Goal: Task Accomplishment & Management: Manage account settings

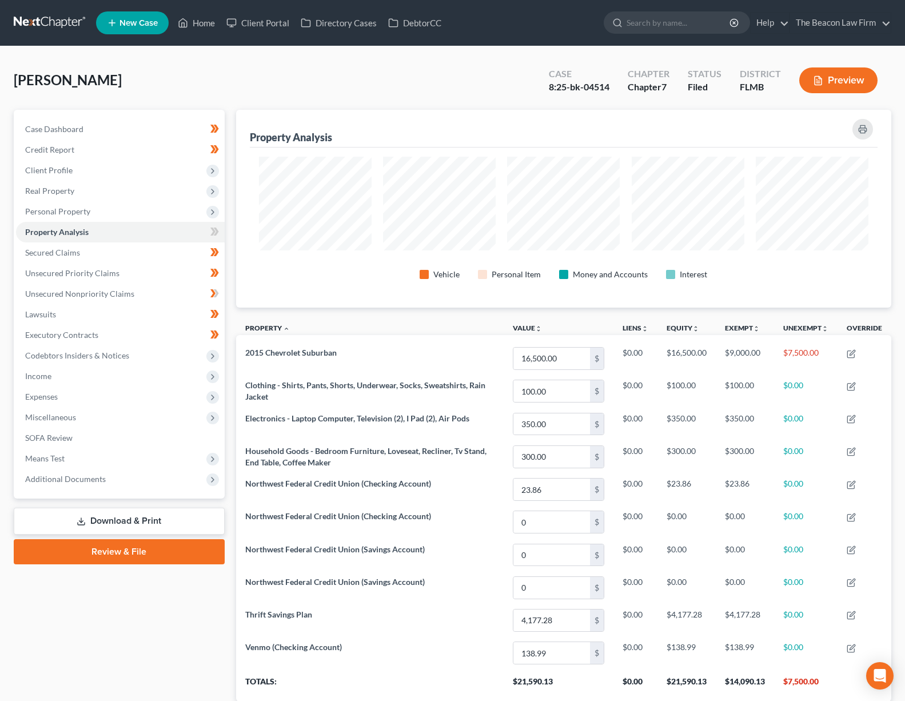
click at [43, 21] on link at bounding box center [50, 23] width 73 height 21
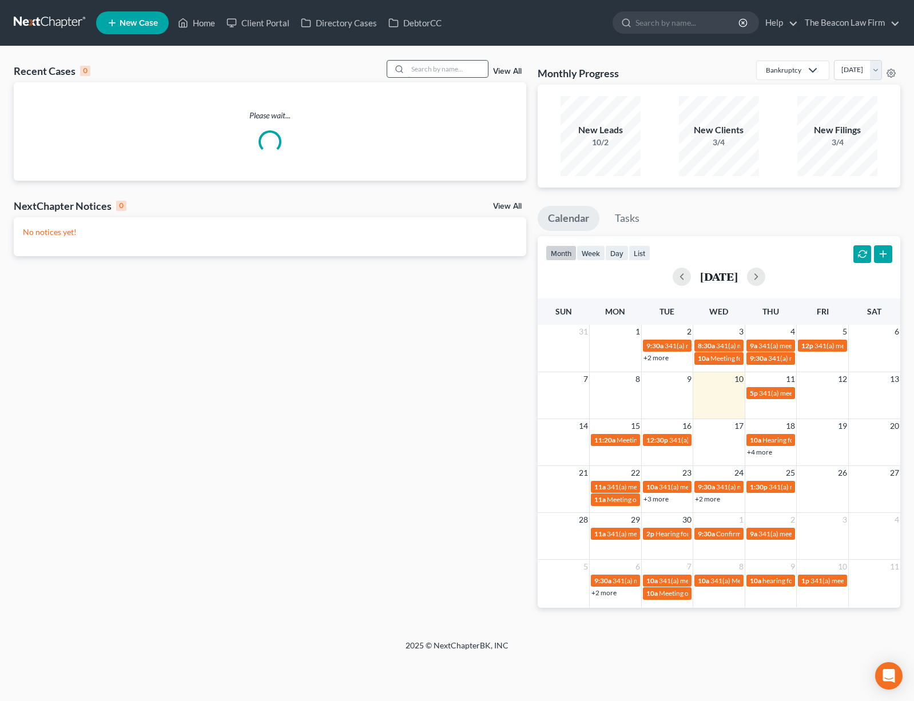
click at [424, 72] on input "search" at bounding box center [448, 69] width 80 height 17
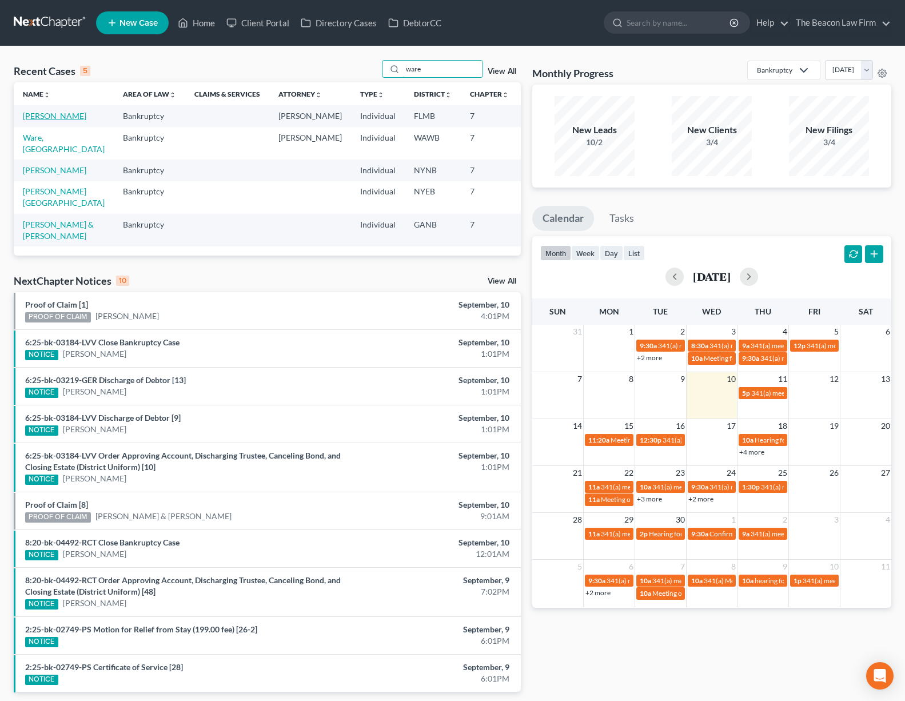
type input "ware"
click at [42, 121] on link "[PERSON_NAME]" at bounding box center [54, 116] width 63 height 10
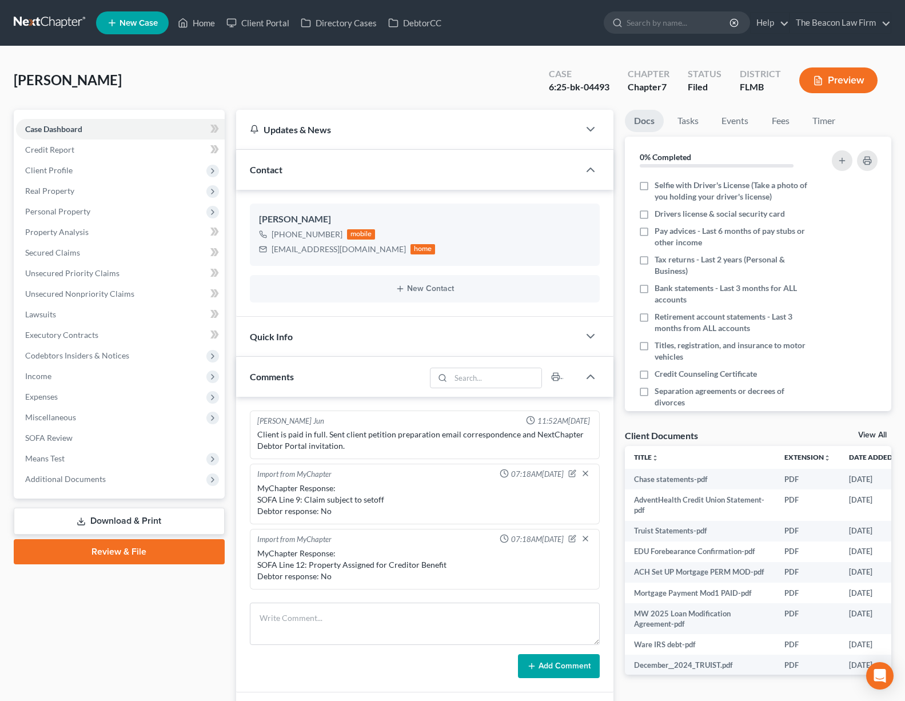
scroll to position [2488, 0]
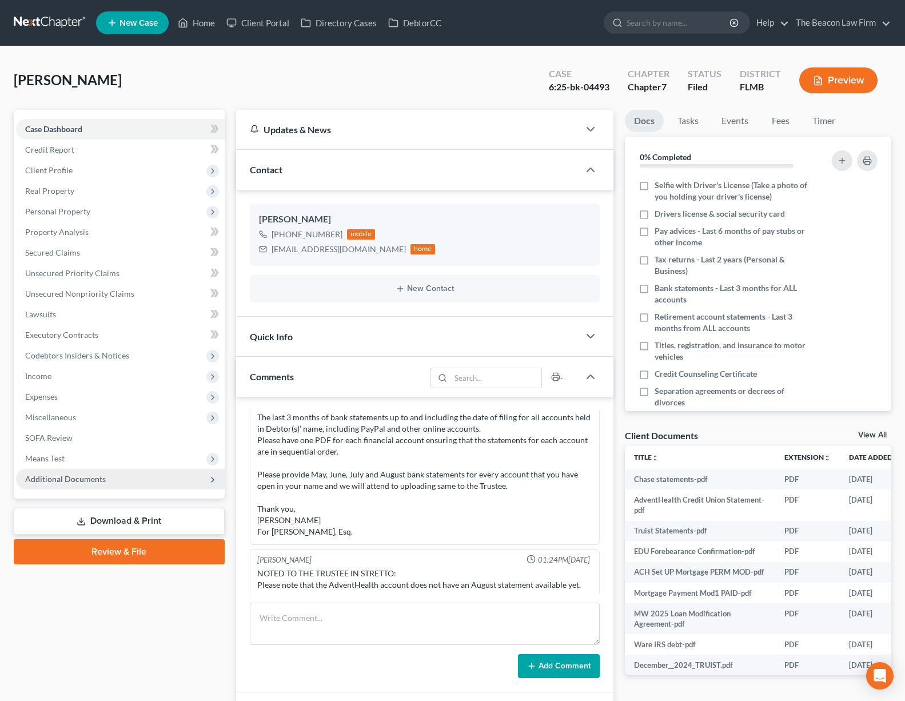
click at [134, 481] on span "Additional Documents" at bounding box center [120, 479] width 209 height 21
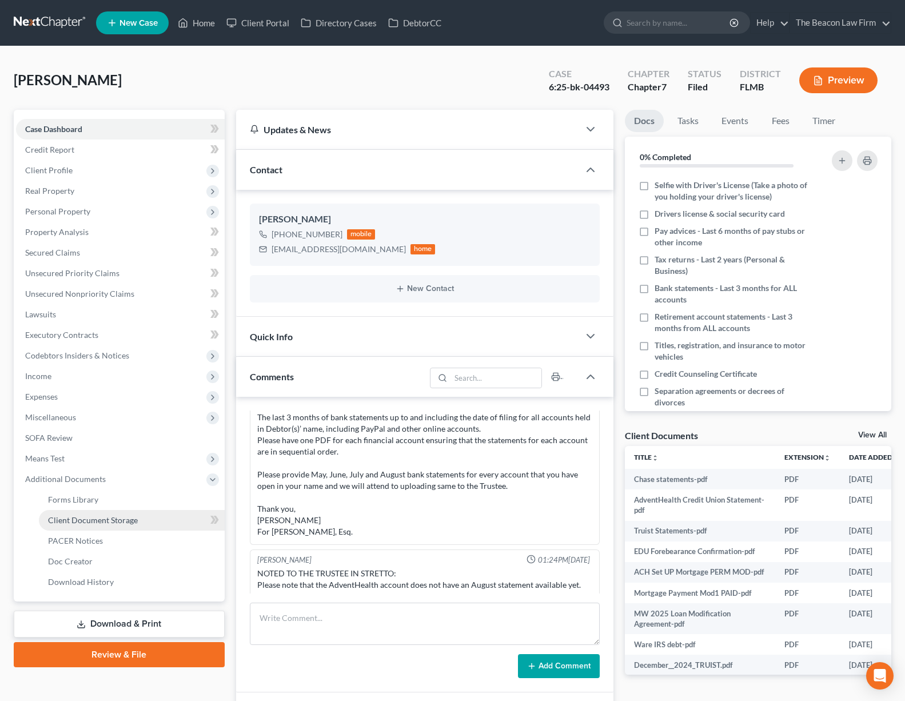
click at [155, 519] on link "Client Document Storage" at bounding box center [132, 520] width 186 height 21
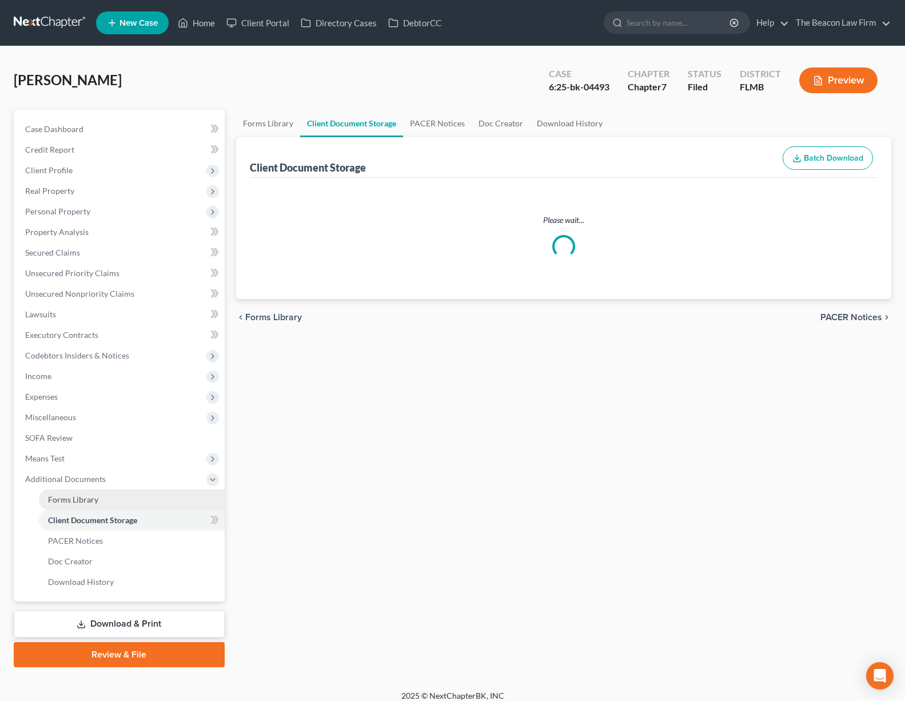
select select "9"
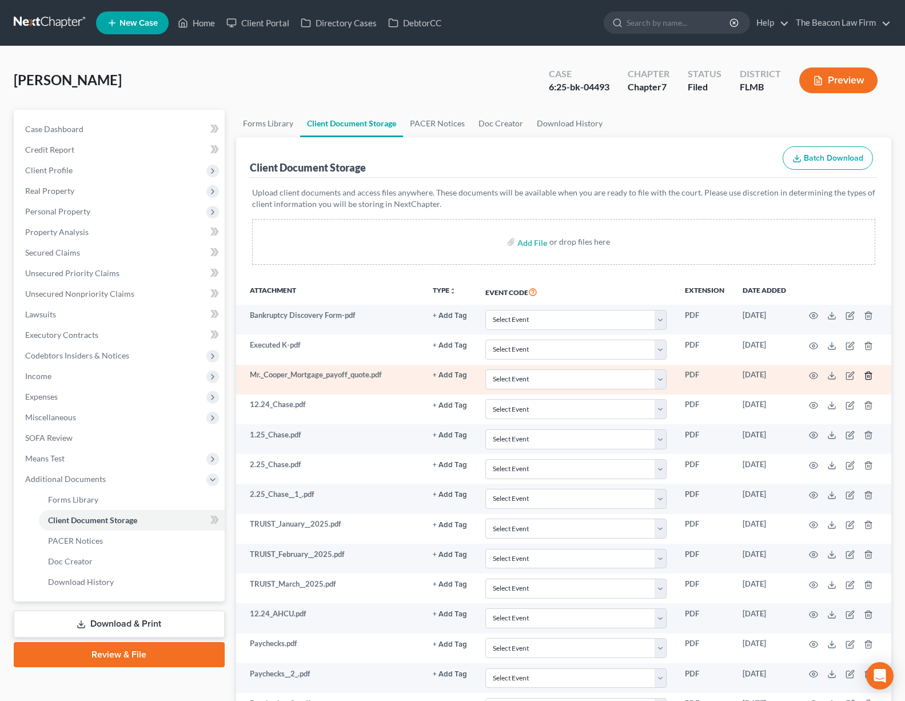
select select "9"
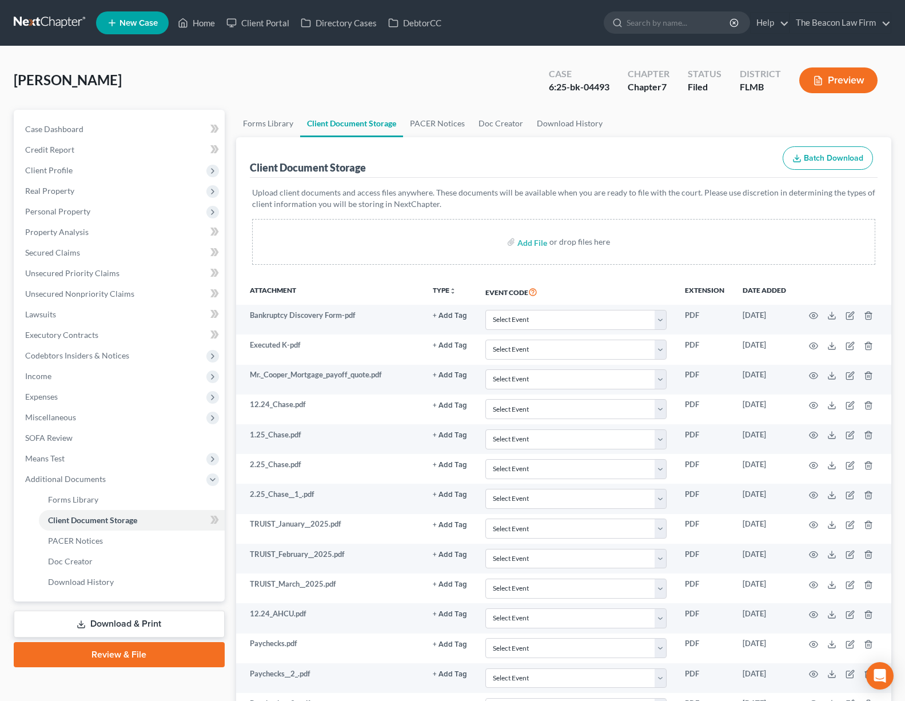
click at [45, 22] on link at bounding box center [50, 23] width 73 height 21
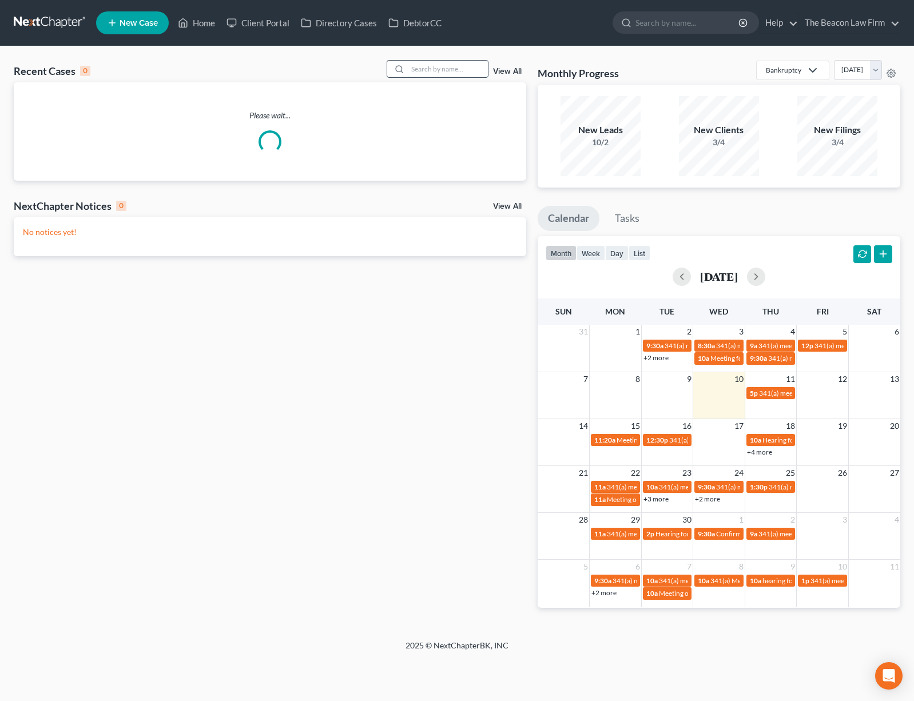
click at [440, 68] on input "search" at bounding box center [448, 69] width 80 height 17
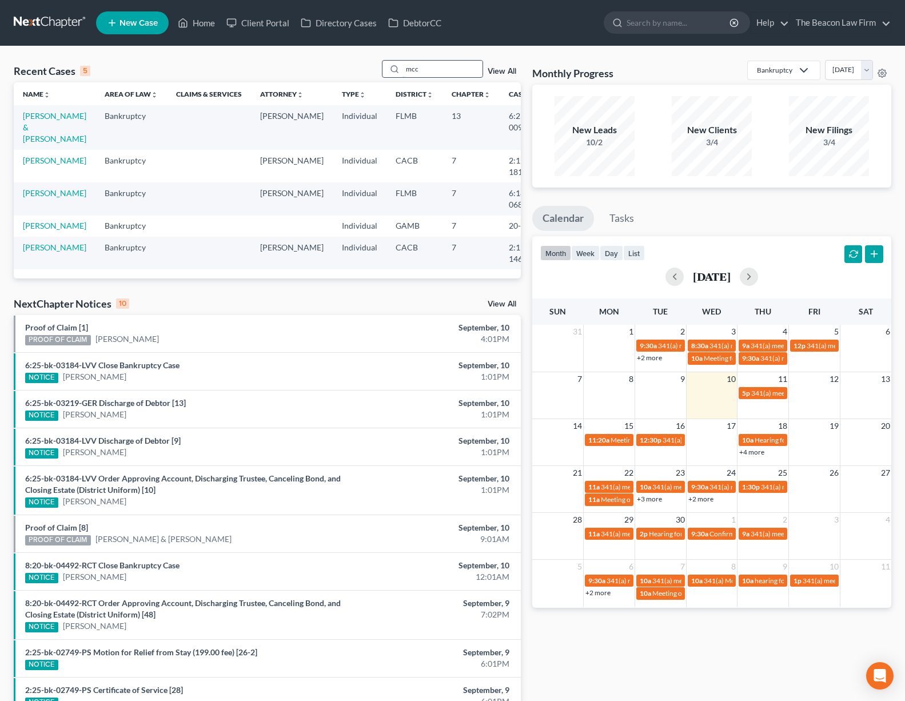
type input "mcc"
drag, startPoint x: 434, startPoint y: 69, endPoint x: 37, endPoint y: 135, distance: 402.2
click at [37, 135] on link "[PERSON_NAME] & [PERSON_NAME]" at bounding box center [54, 127] width 63 height 33
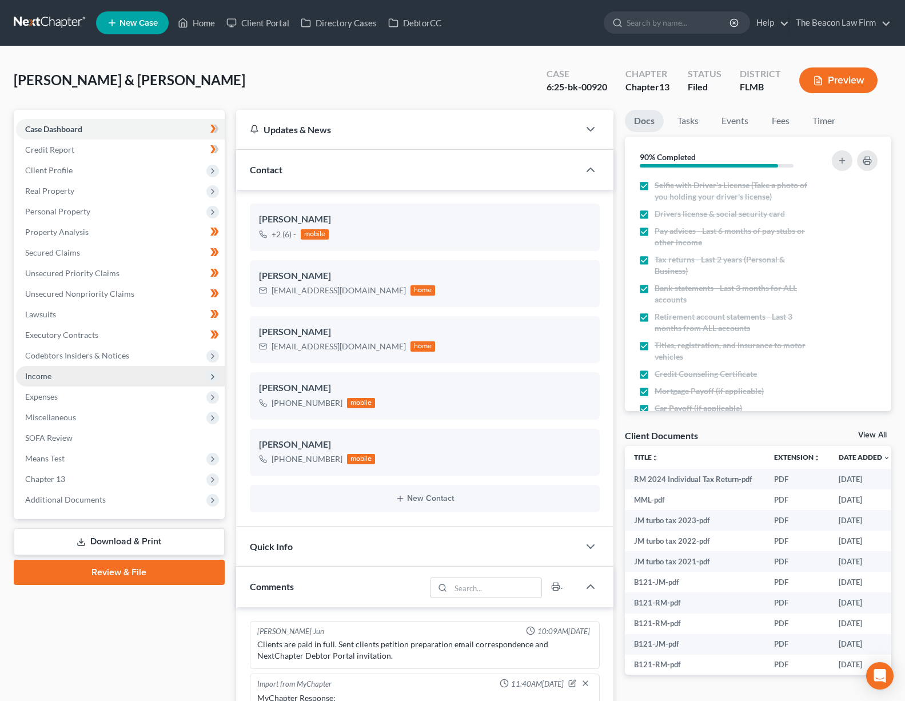
scroll to position [256, 0]
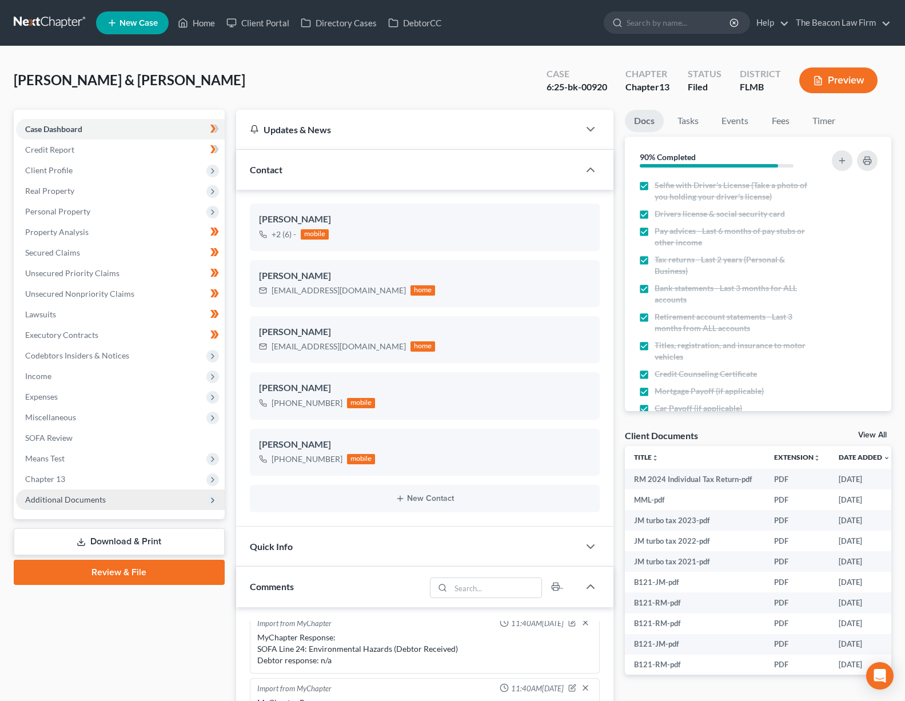
click at [106, 501] on span "Additional Documents" at bounding box center [120, 499] width 209 height 21
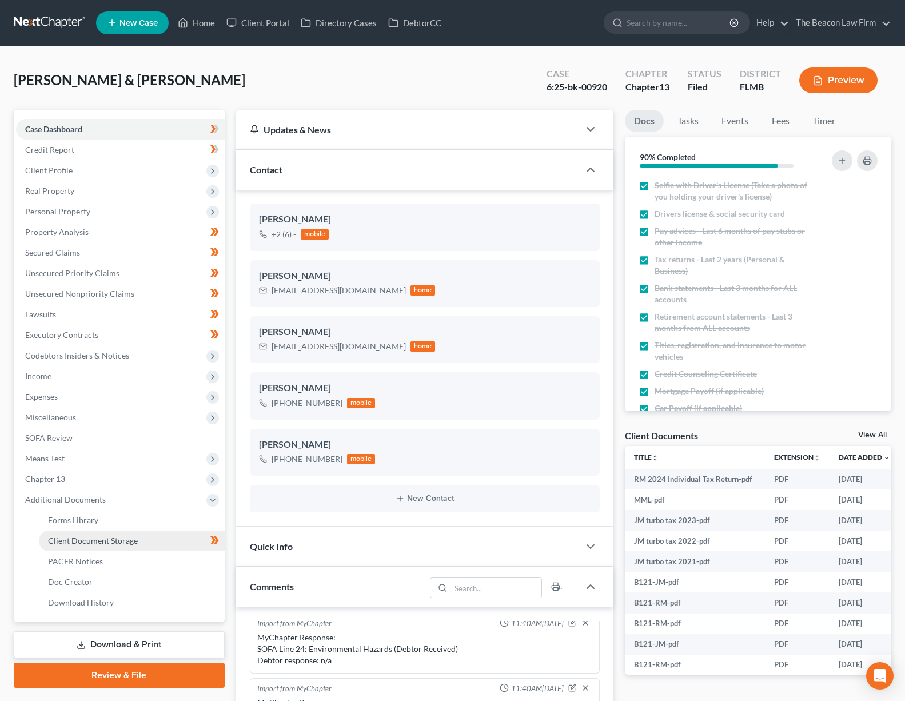
click at [107, 540] on span "Client Document Storage" at bounding box center [93, 541] width 90 height 10
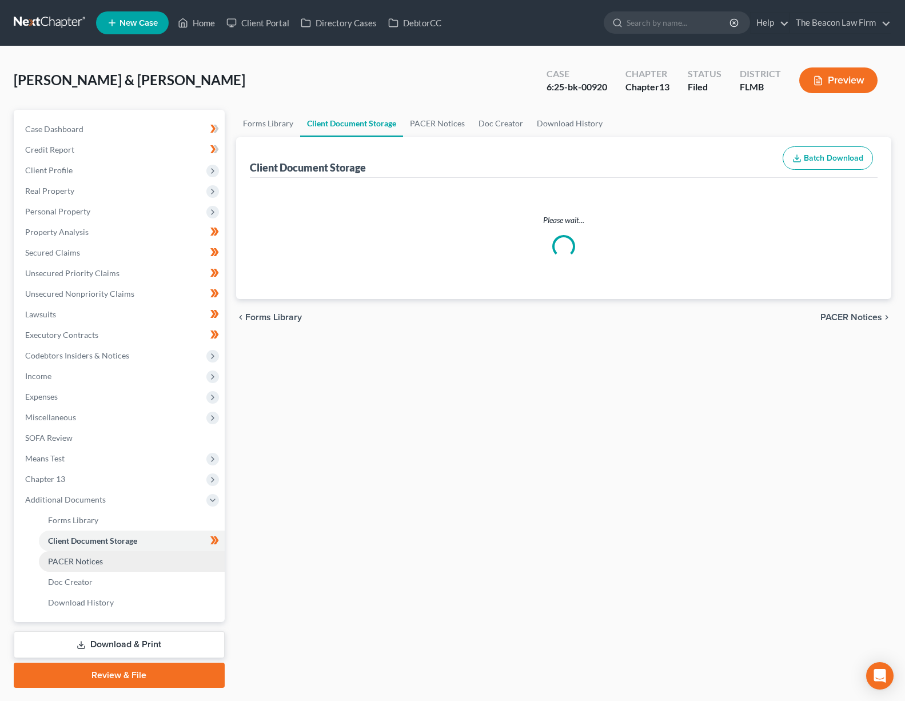
select select "9"
select select "12"
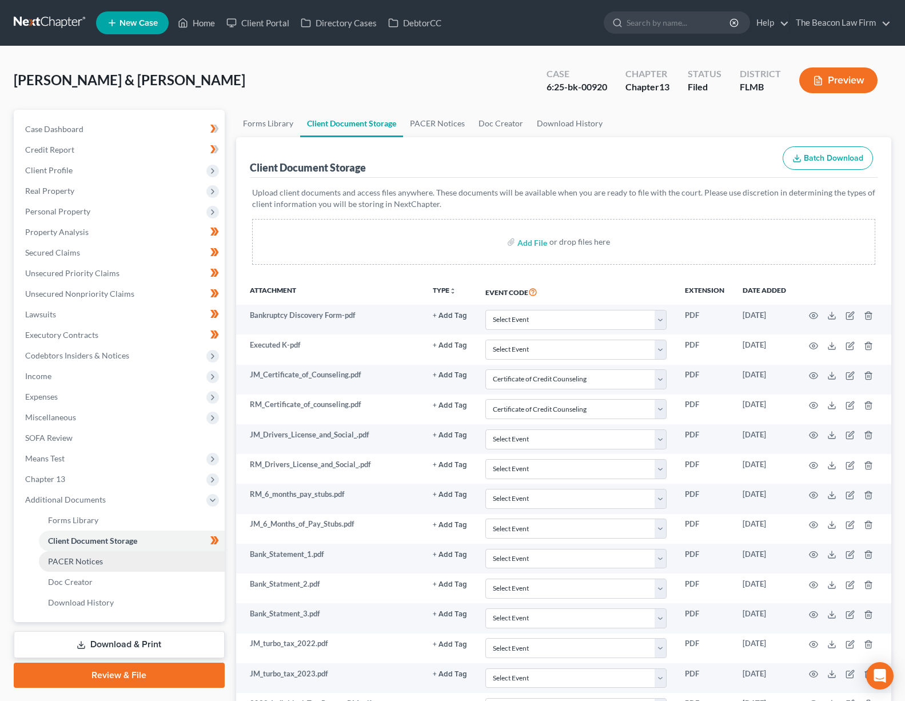
click at [79, 562] on span "PACER Notices" at bounding box center [75, 561] width 55 height 10
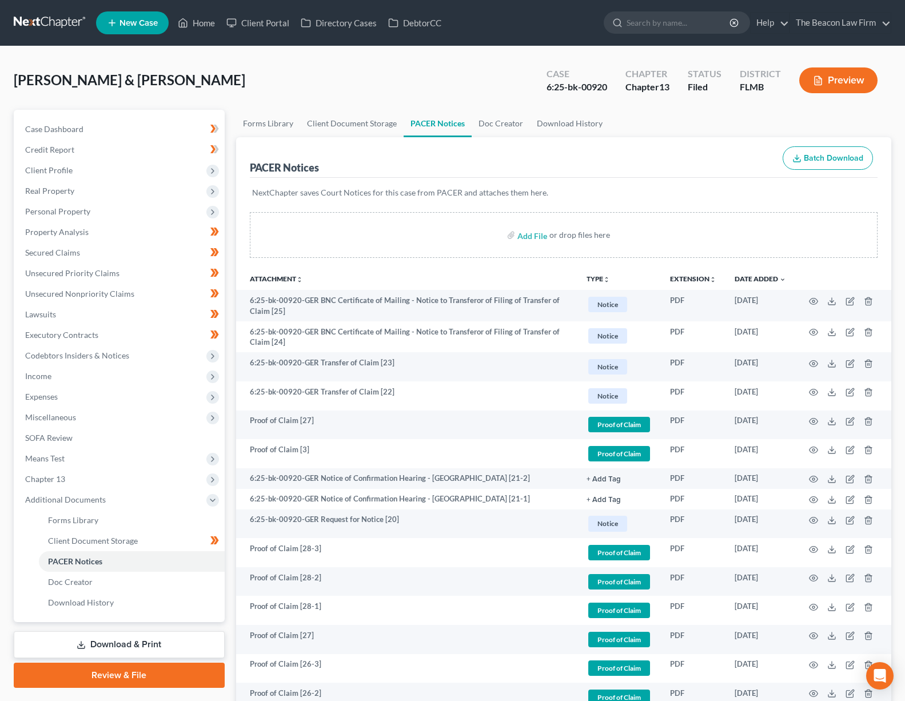
click at [605, 280] on icon "unfold_more" at bounding box center [606, 279] width 7 height 7
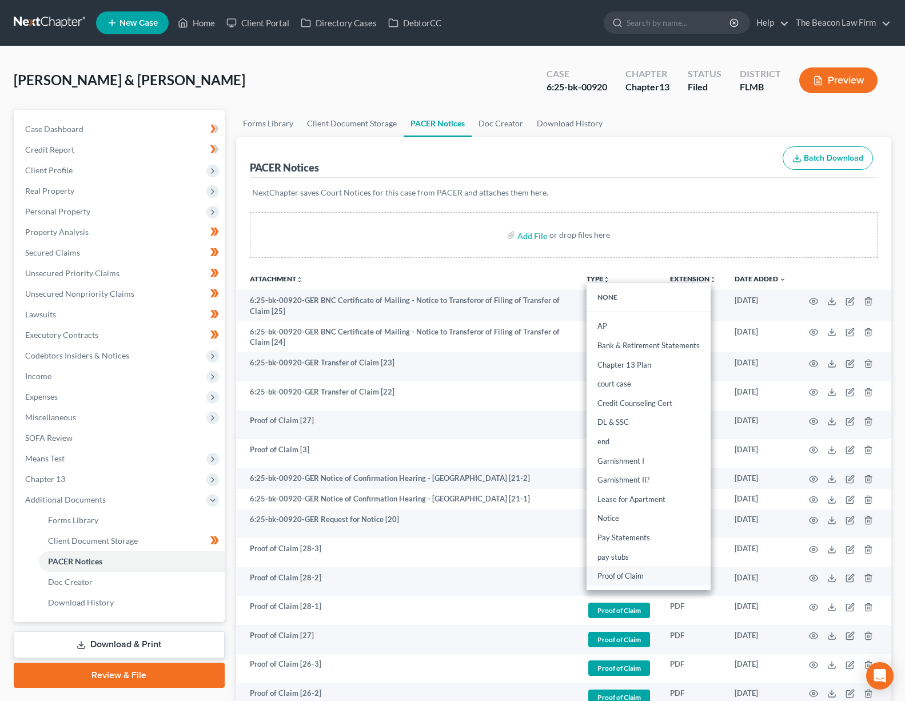
click at [623, 574] on link "Proof of Claim" at bounding box center [649, 576] width 124 height 19
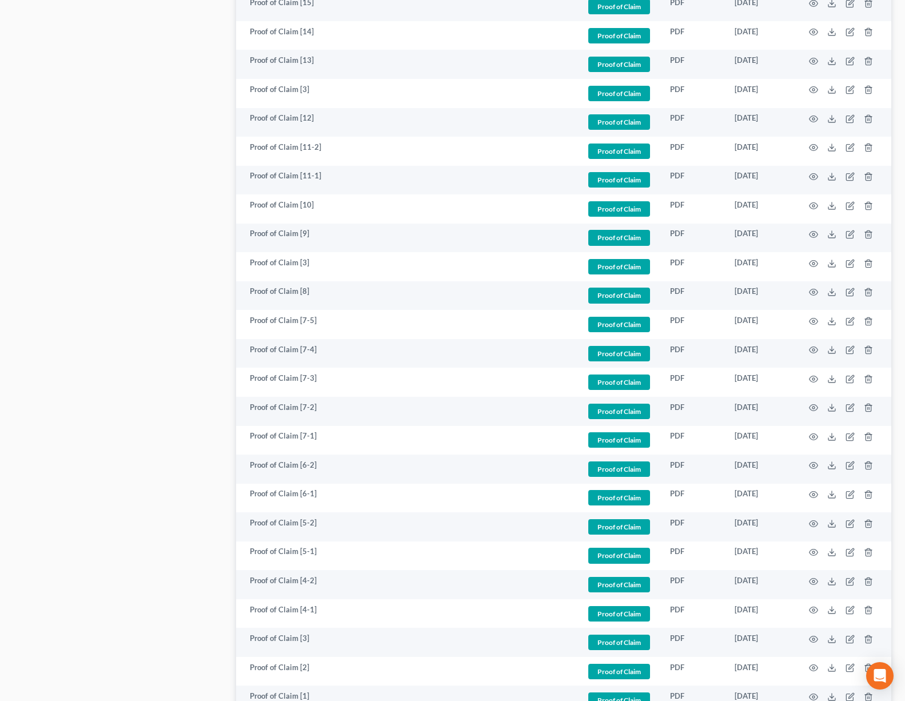
scroll to position [975, 0]
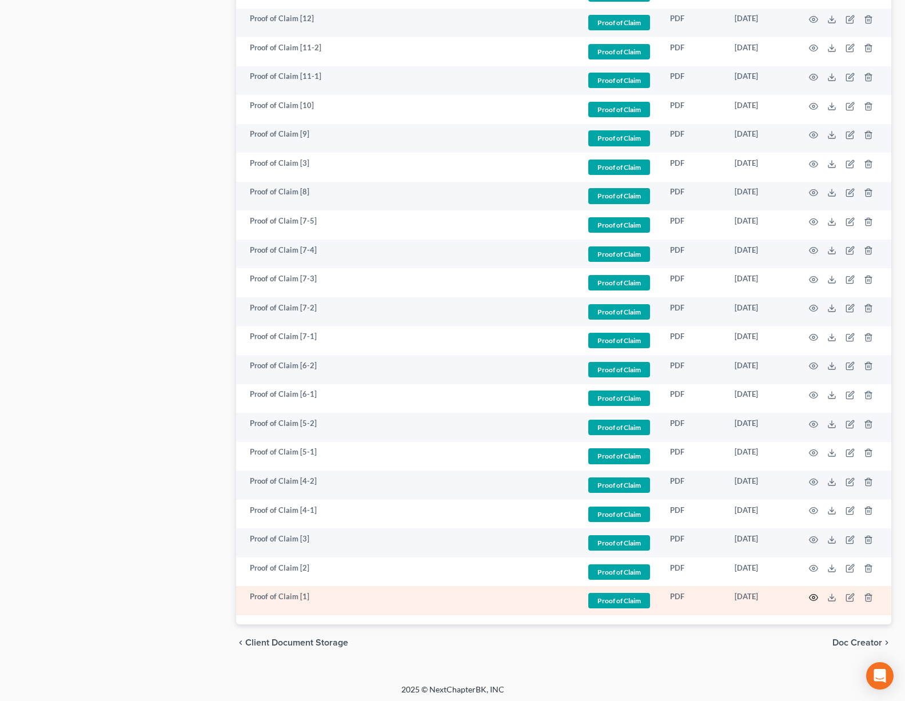
click at [814, 596] on circle "button" at bounding box center [813, 597] width 2 height 2
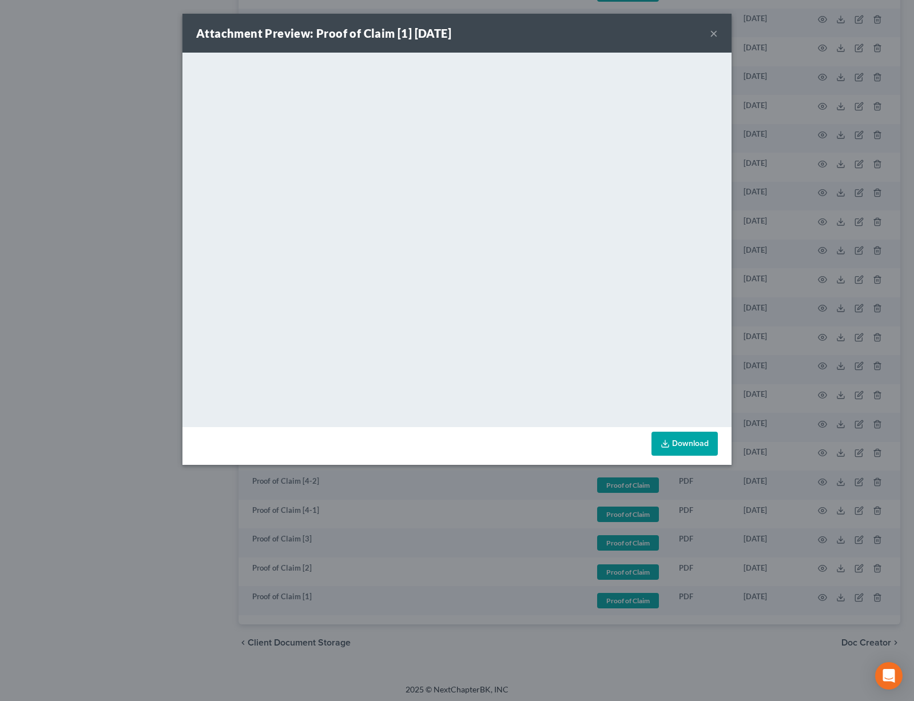
click at [709, 38] on div "Attachment Preview: Proof of Claim [1] 02/21/2025 ×" at bounding box center [456, 33] width 549 height 39
click at [717, 34] on button "×" at bounding box center [714, 33] width 8 height 14
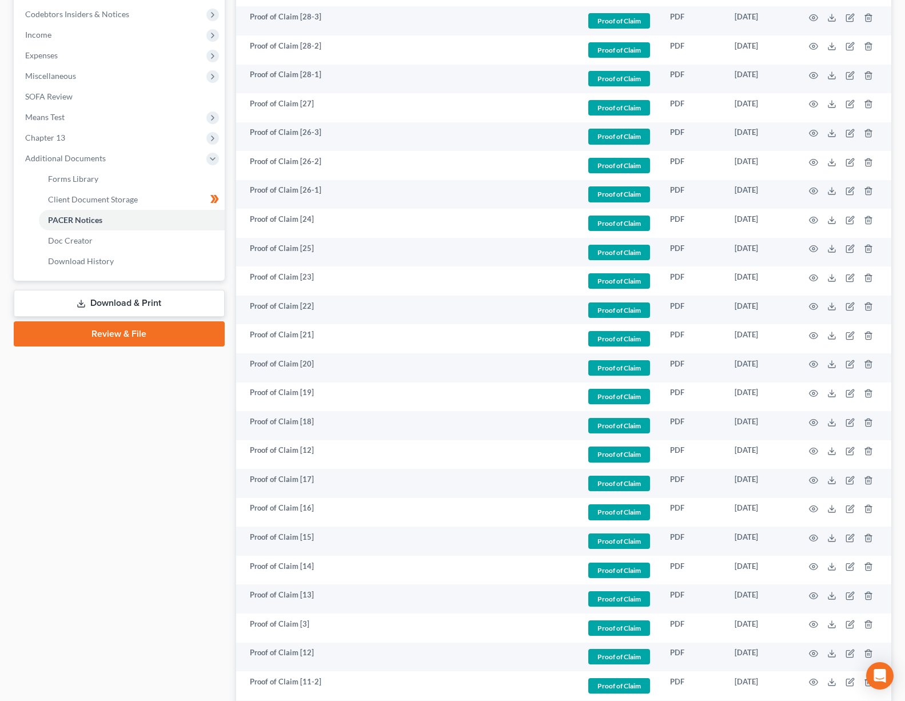
scroll to position [0, 0]
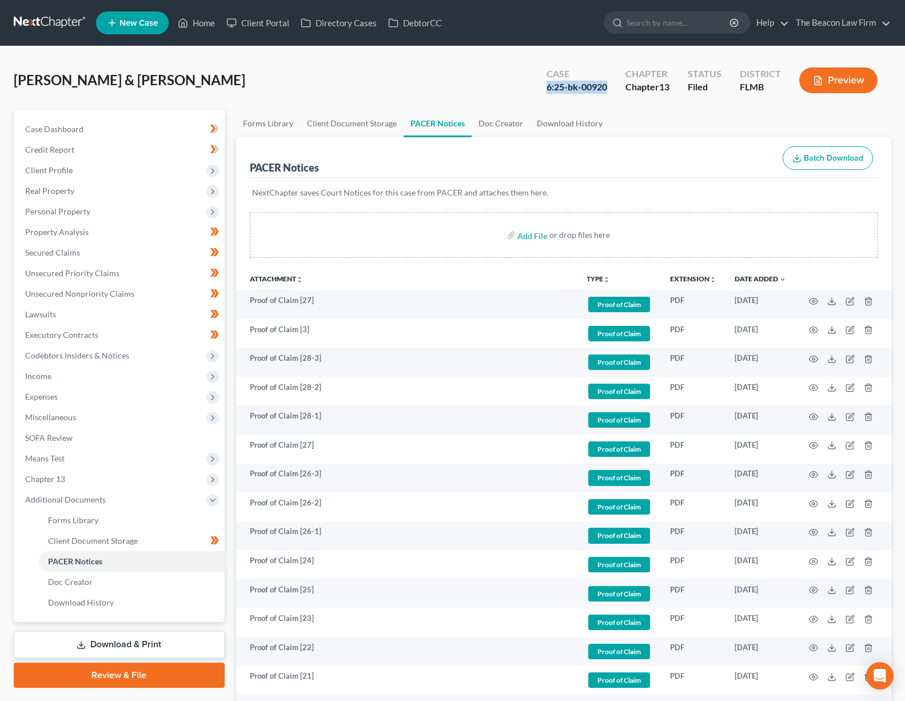
drag, startPoint x: 607, startPoint y: 87, endPoint x: 536, endPoint y: 81, distance: 71.2
click at [537, 81] on div "Case 6:25-bk-00920" at bounding box center [576, 82] width 79 height 34
copy div "6:25-bk-00920"
click at [75, 22] on link at bounding box center [50, 23] width 73 height 21
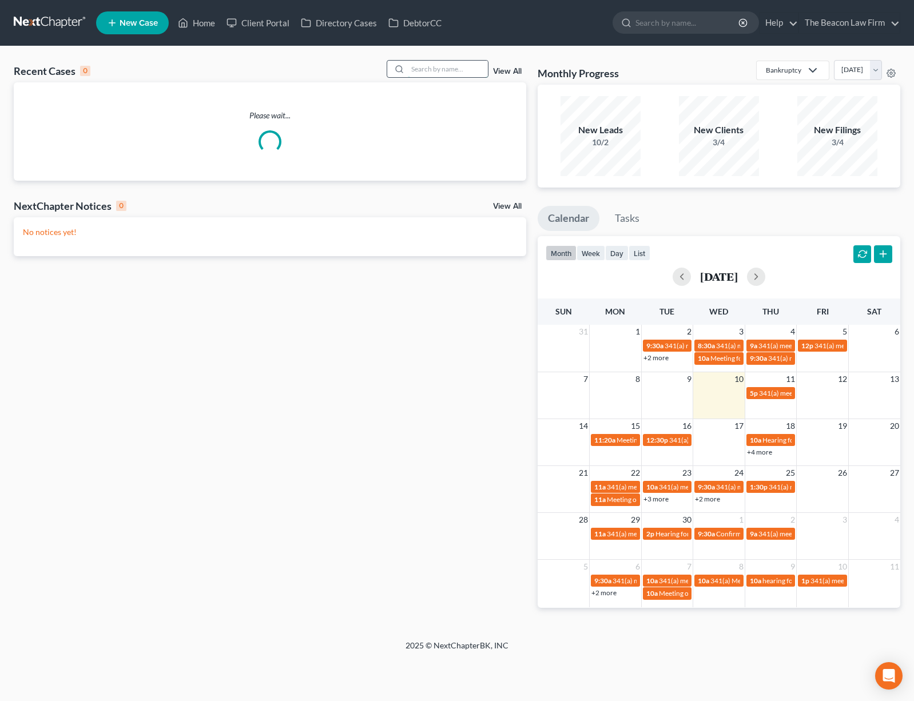
click at [455, 67] on input "search" at bounding box center [448, 69] width 80 height 17
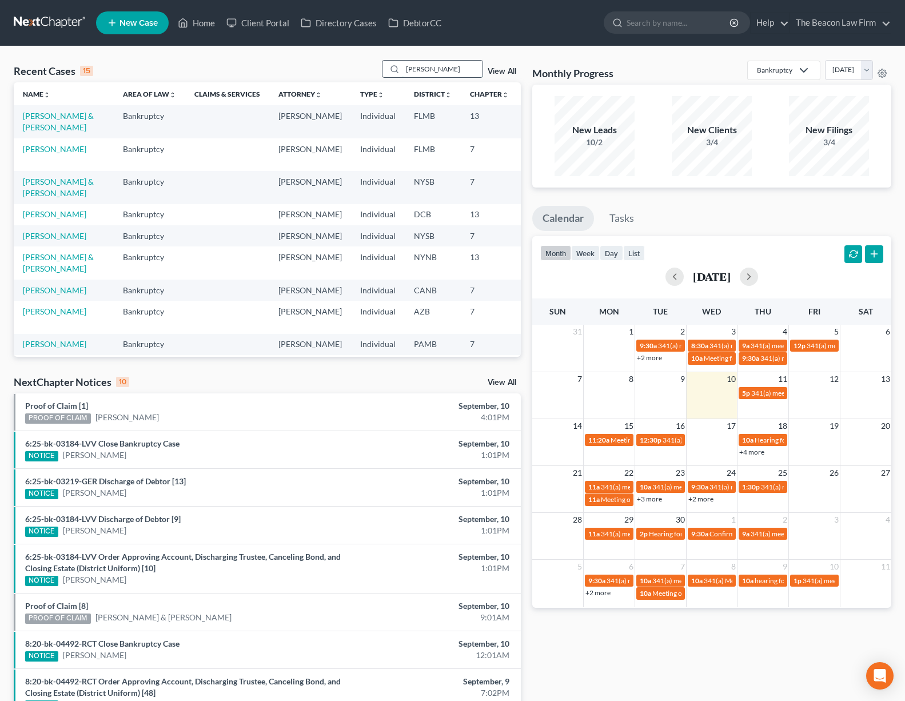
type input "[PERSON_NAME]"
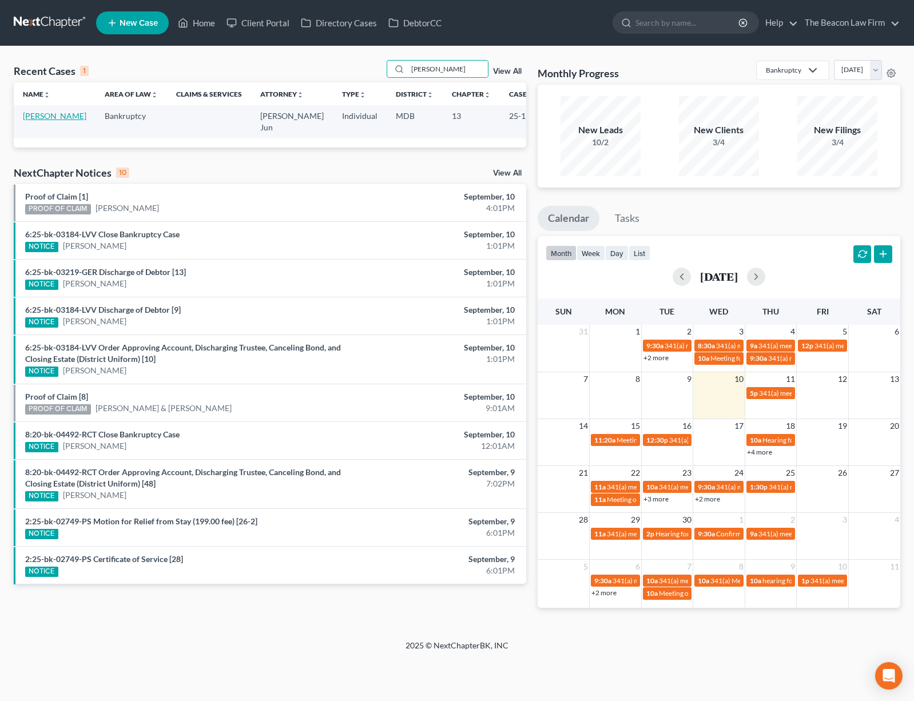
click at [52, 117] on link "[PERSON_NAME]" at bounding box center [54, 116] width 63 height 10
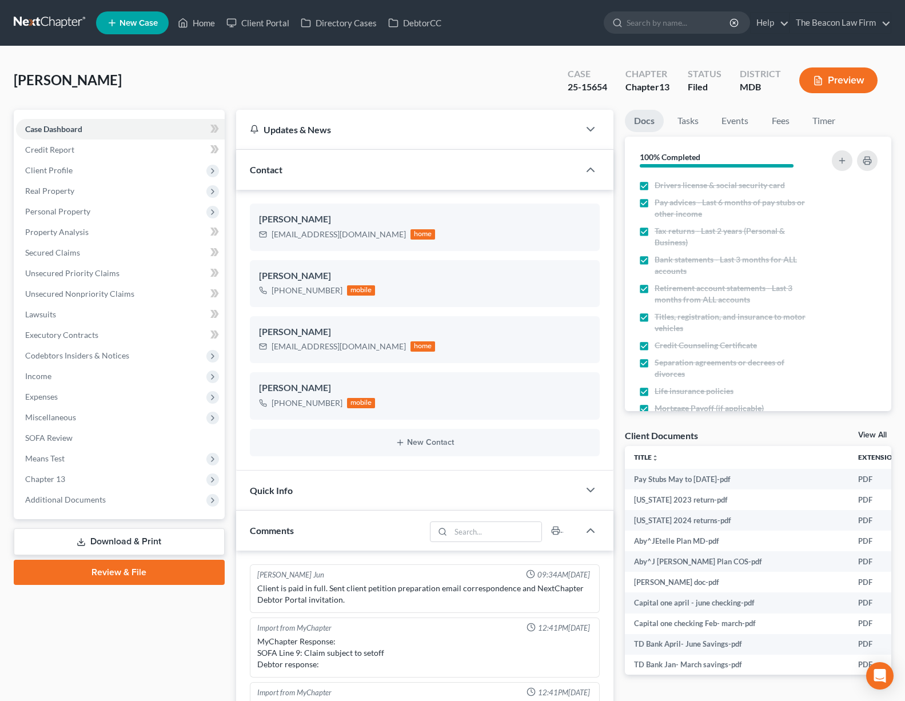
scroll to position [1546, 0]
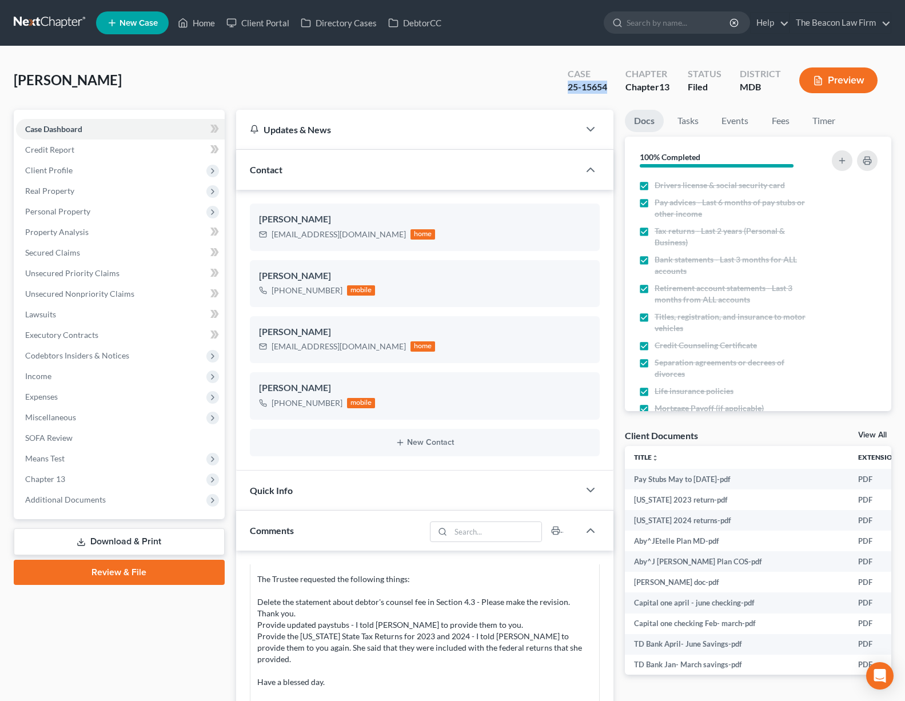
drag, startPoint x: 610, startPoint y: 89, endPoint x: 565, endPoint y: 82, distance: 45.0
click at [565, 82] on div "Case 25-15654" at bounding box center [588, 82] width 58 height 34
copy div "25-15654"
click at [122, 507] on span "Additional Documents" at bounding box center [120, 499] width 209 height 21
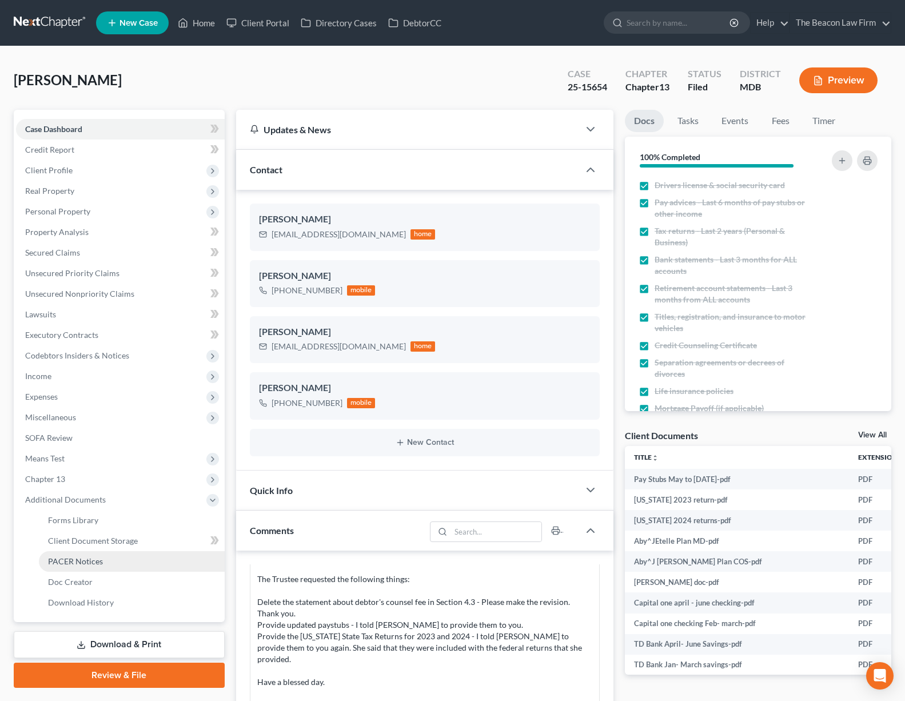
click at [122, 558] on link "PACER Notices" at bounding box center [132, 561] width 186 height 21
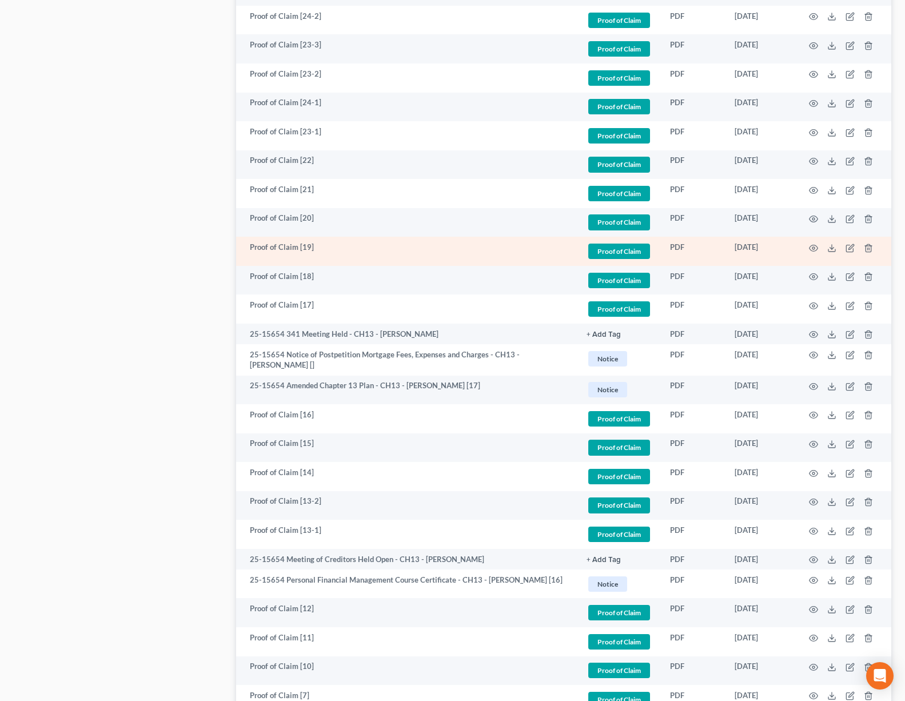
scroll to position [1856, 0]
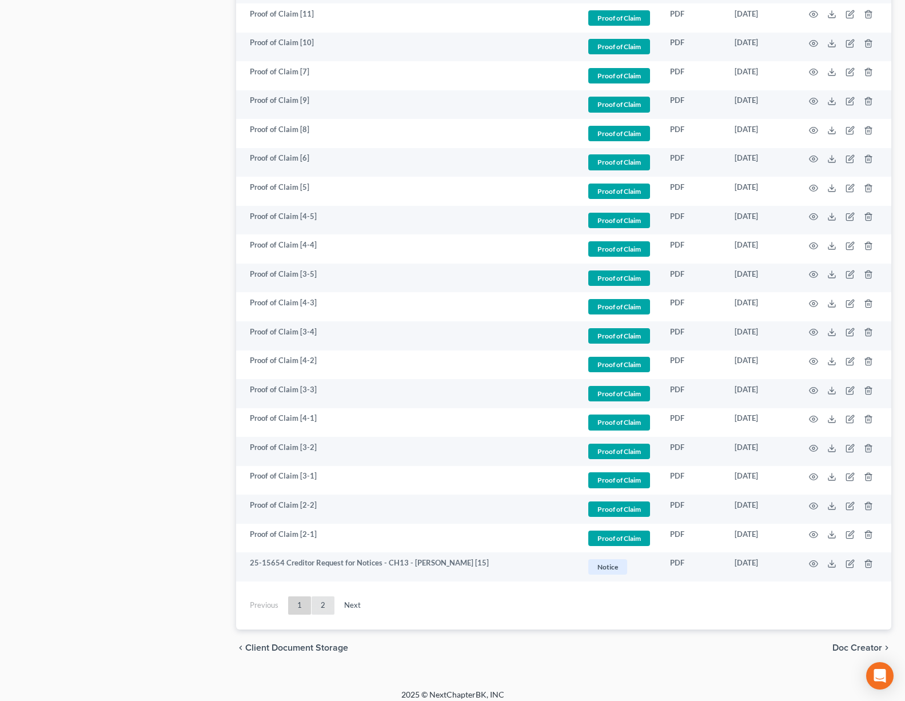
click at [327, 596] on link "2" at bounding box center [323, 605] width 23 height 18
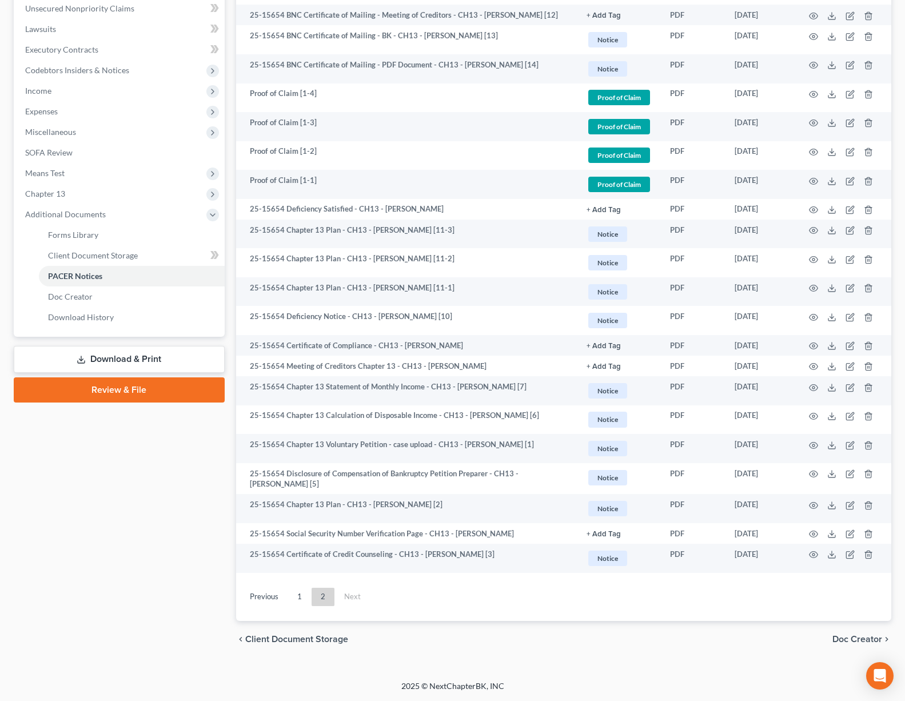
scroll to position [281, 0]
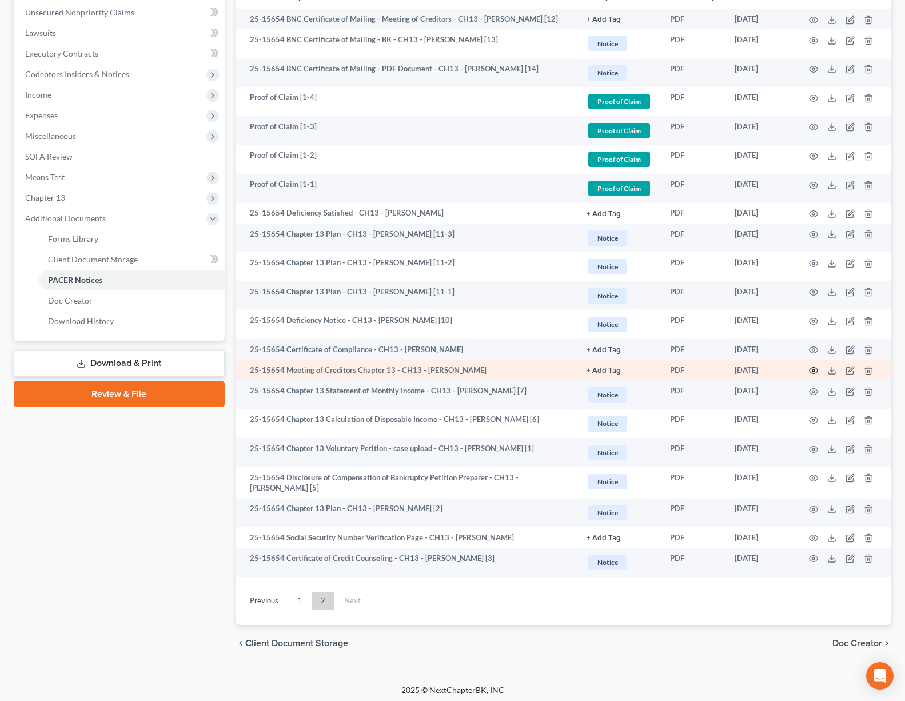
click at [815, 370] on icon "button" at bounding box center [813, 370] width 9 height 9
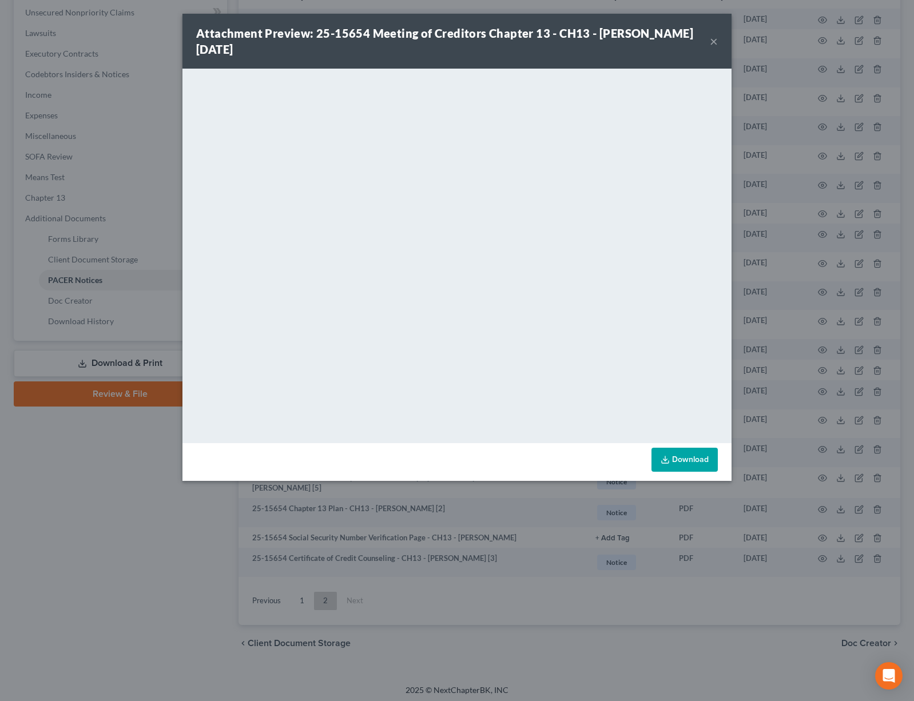
drag, startPoint x: 713, startPoint y: 45, endPoint x: 767, endPoint y: 36, distance: 55.1
click at [713, 45] on button "×" at bounding box center [714, 41] width 8 height 14
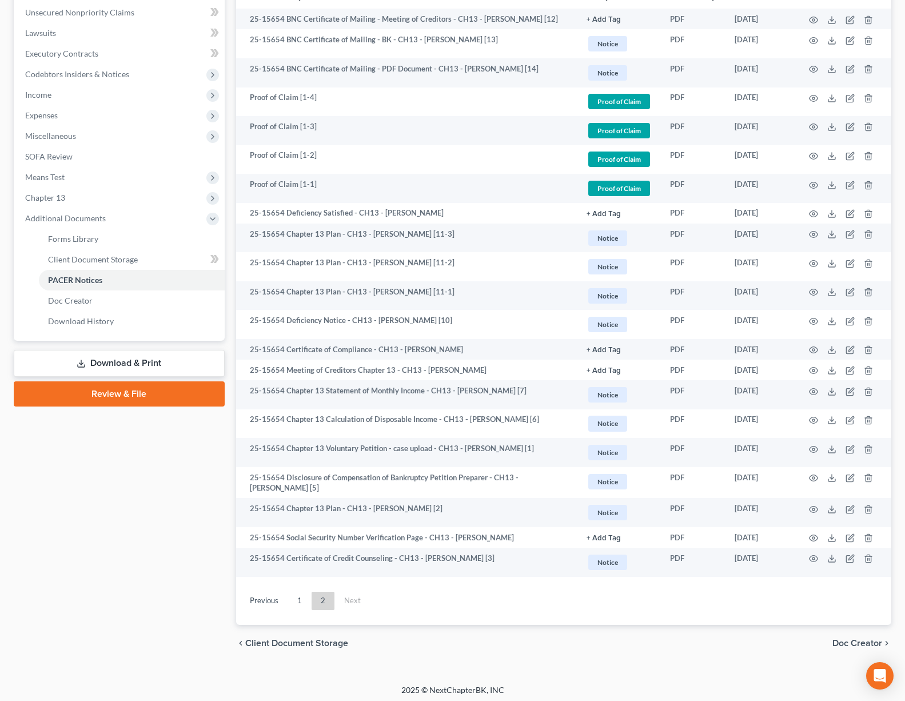
scroll to position [0, 0]
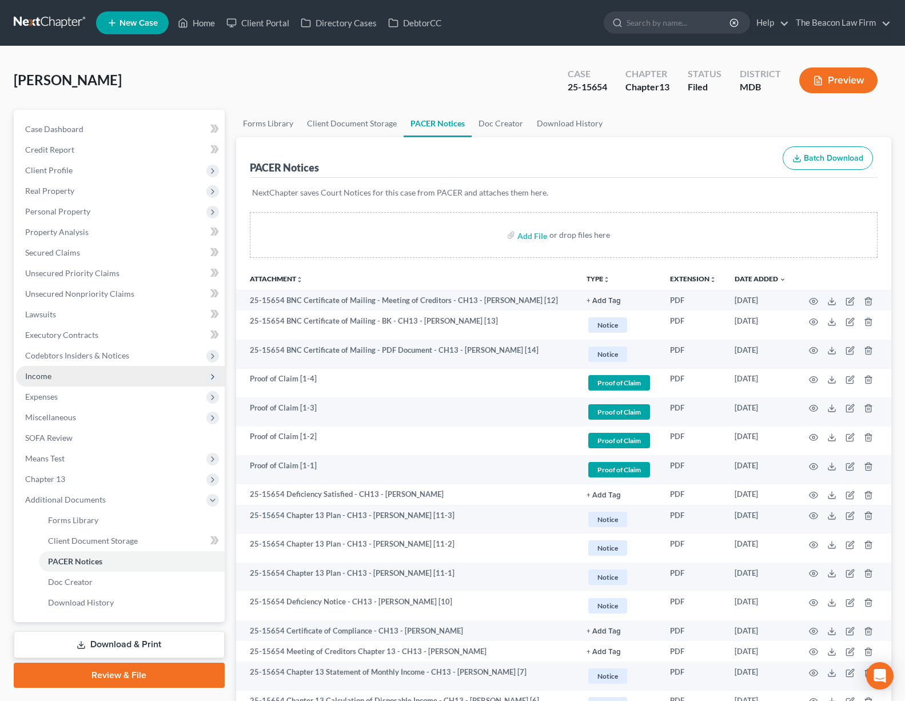
click at [102, 380] on span "Income" at bounding box center [120, 376] width 209 height 21
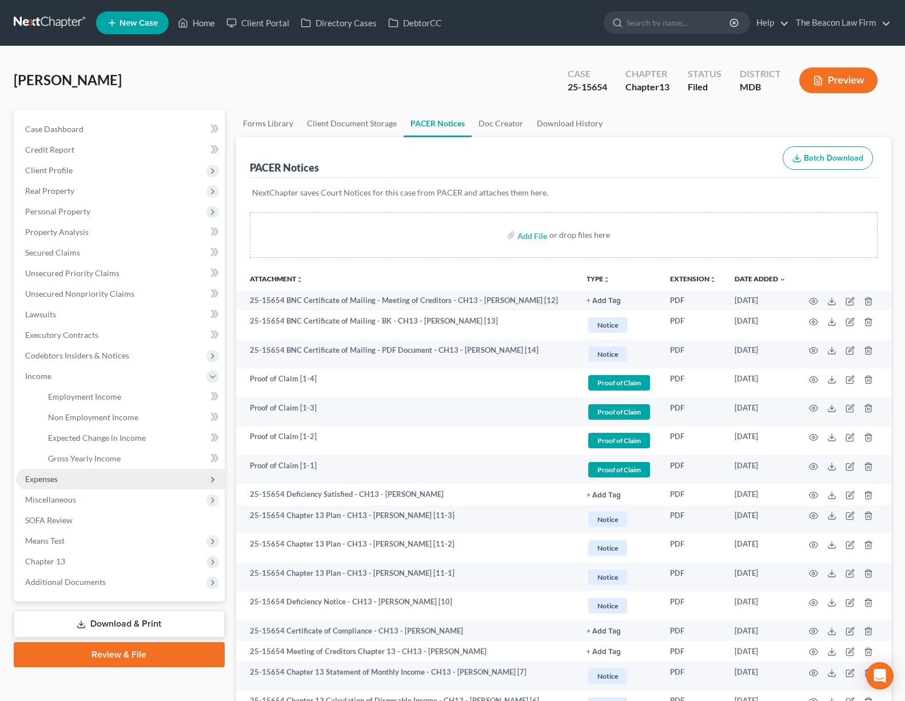
click at [84, 481] on span "Expenses" at bounding box center [120, 479] width 209 height 21
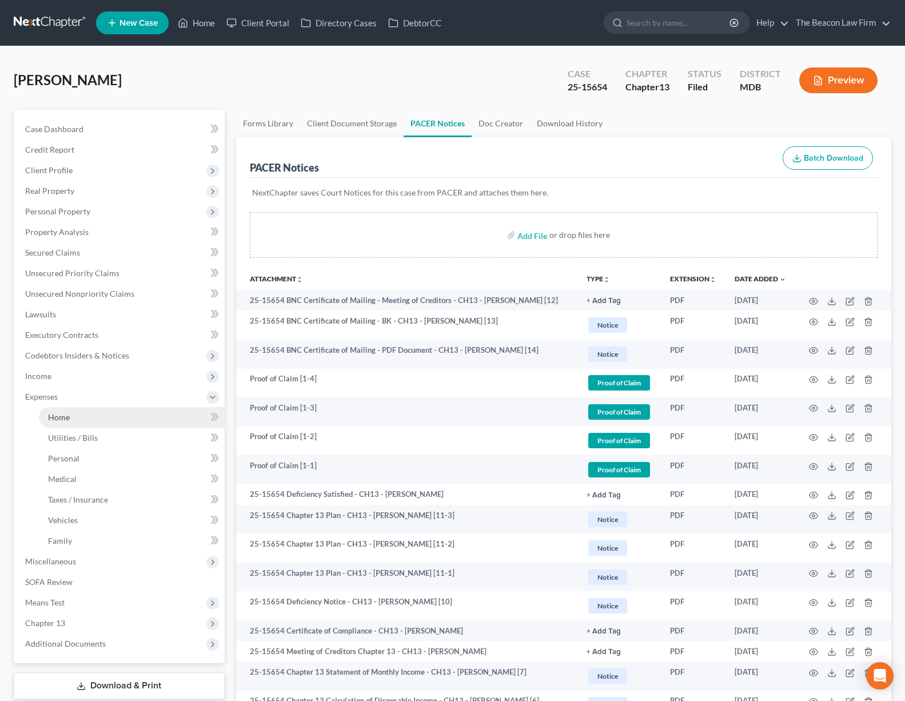
click at [90, 499] on span "Taxes / Insurance" at bounding box center [78, 500] width 60 height 10
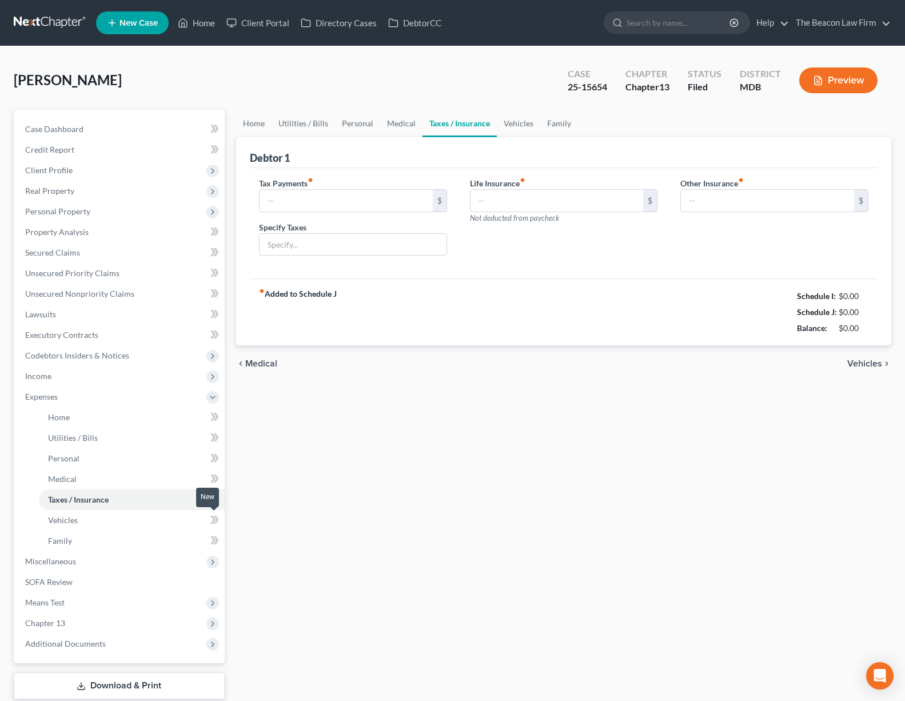
type input "0.00"
type input "76.00"
type input "164.00"
type input "Burial Insurance For My Mother"
drag, startPoint x: 845, startPoint y: 314, endPoint x: 915, endPoint y: 324, distance: 70.5
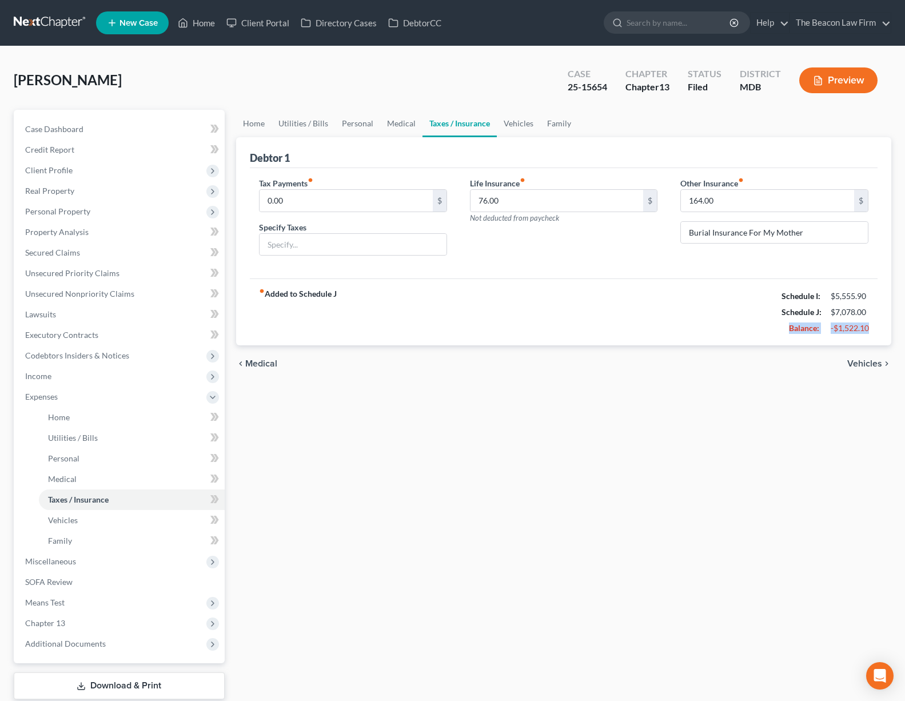
click at [905, 324] on html "Home New Case Client Portal Directory Cases DebtorCC The Beacon Law Firm [EMAIL…" at bounding box center [452, 386] width 905 height 772
click at [252, 122] on link "Home" at bounding box center [253, 123] width 35 height 27
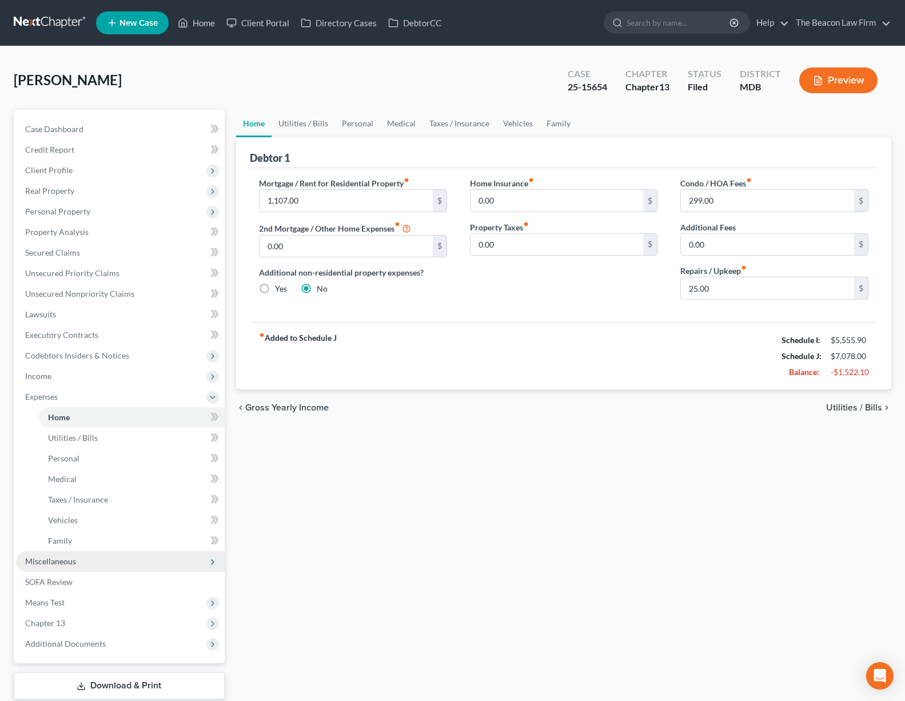
click at [134, 562] on span "Miscellaneous" at bounding box center [120, 561] width 209 height 21
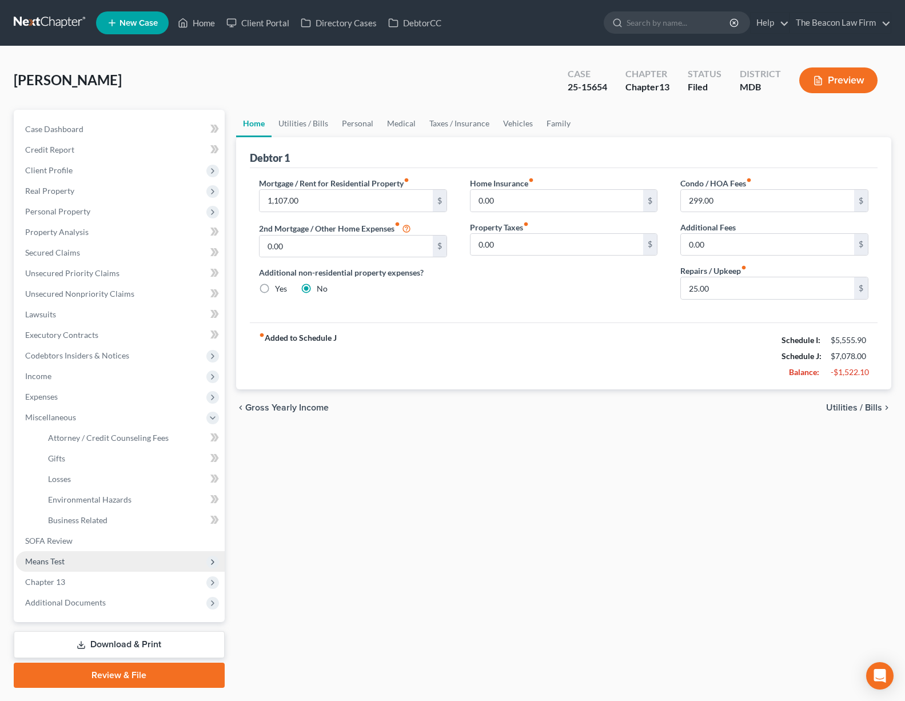
click at [39, 564] on span "Means Test" at bounding box center [44, 561] width 39 height 10
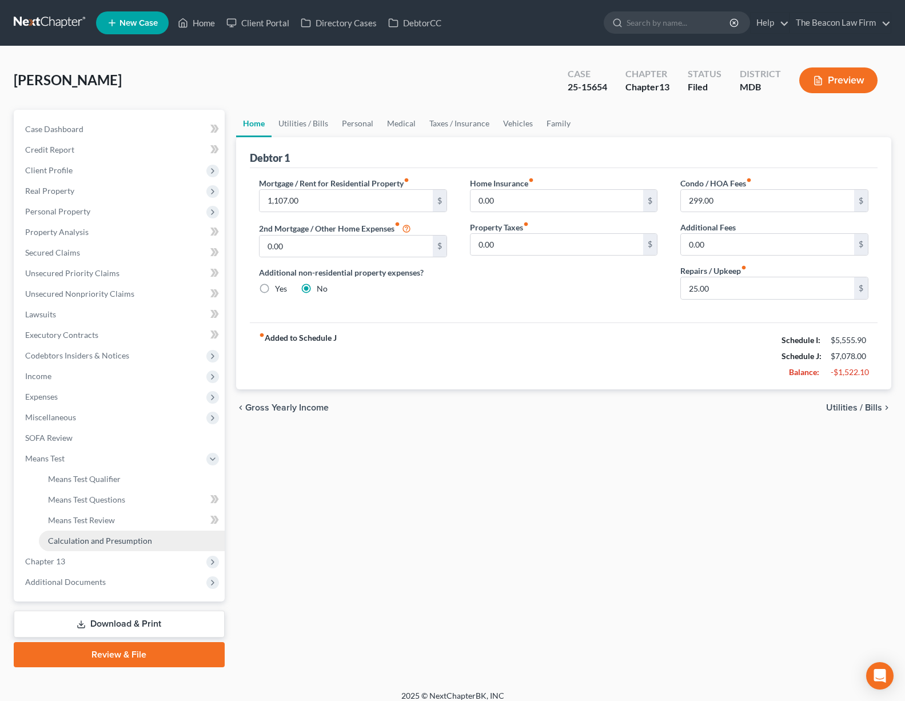
click at [81, 538] on span "Calculation and Presumption" at bounding box center [100, 541] width 104 height 10
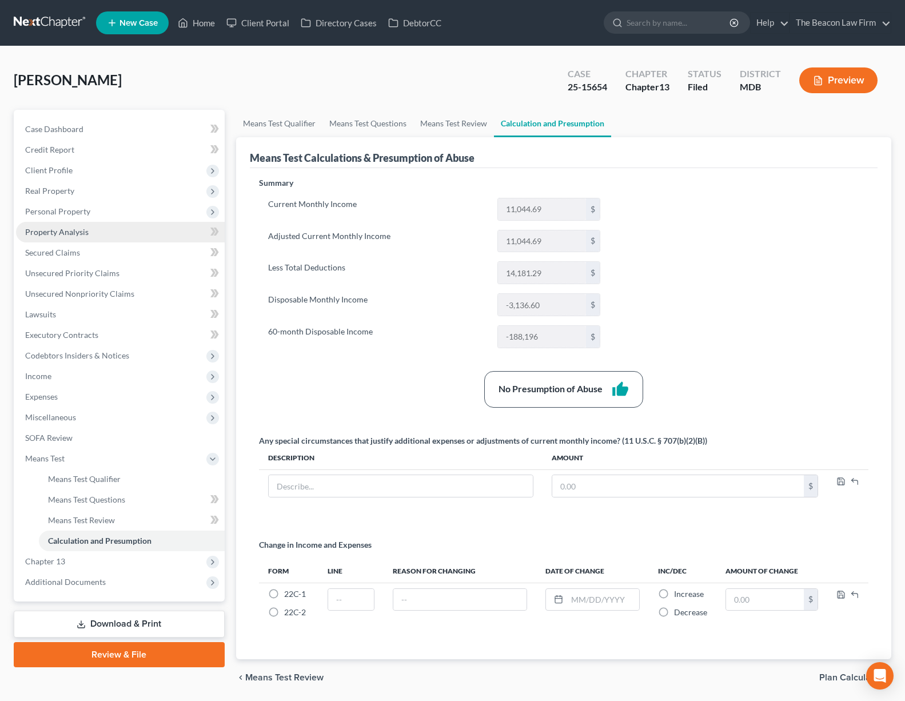
click at [51, 233] on span "Property Analysis" at bounding box center [56, 232] width 63 height 10
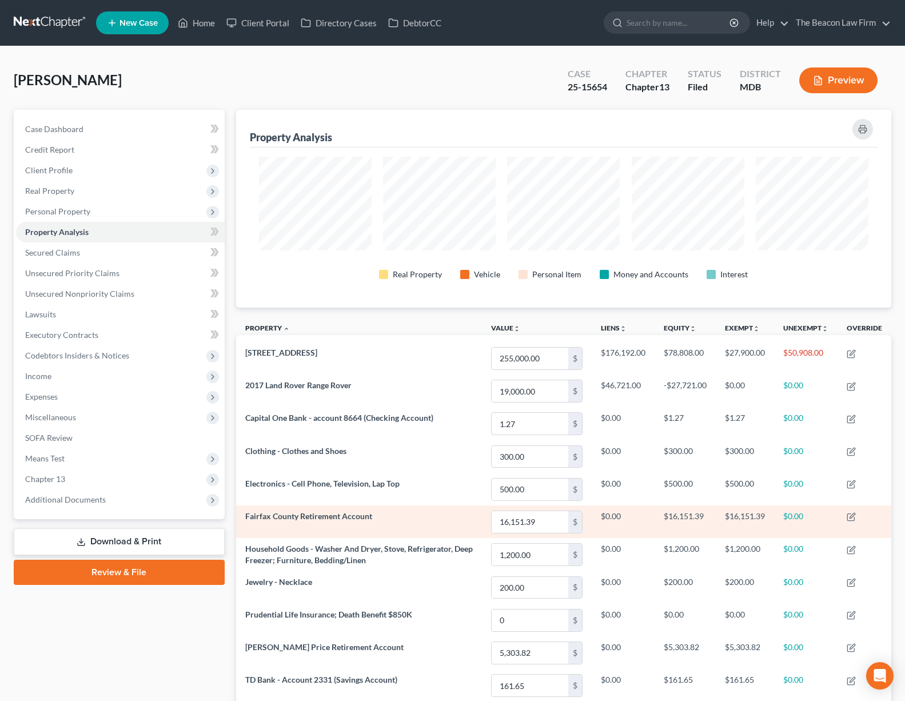
scroll to position [146, 0]
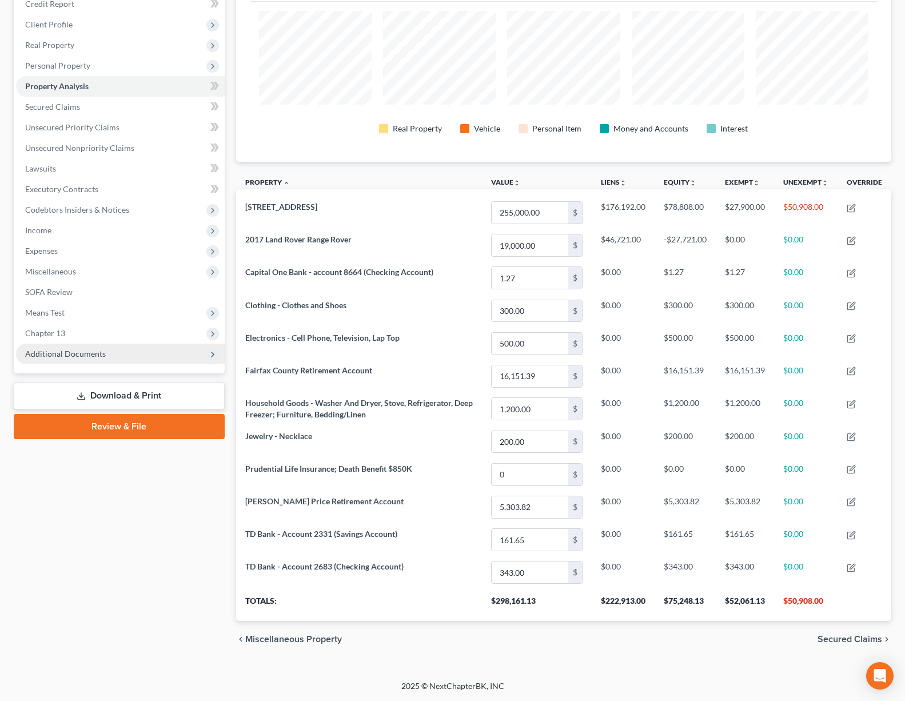
click at [186, 352] on span "Additional Documents" at bounding box center [120, 354] width 209 height 21
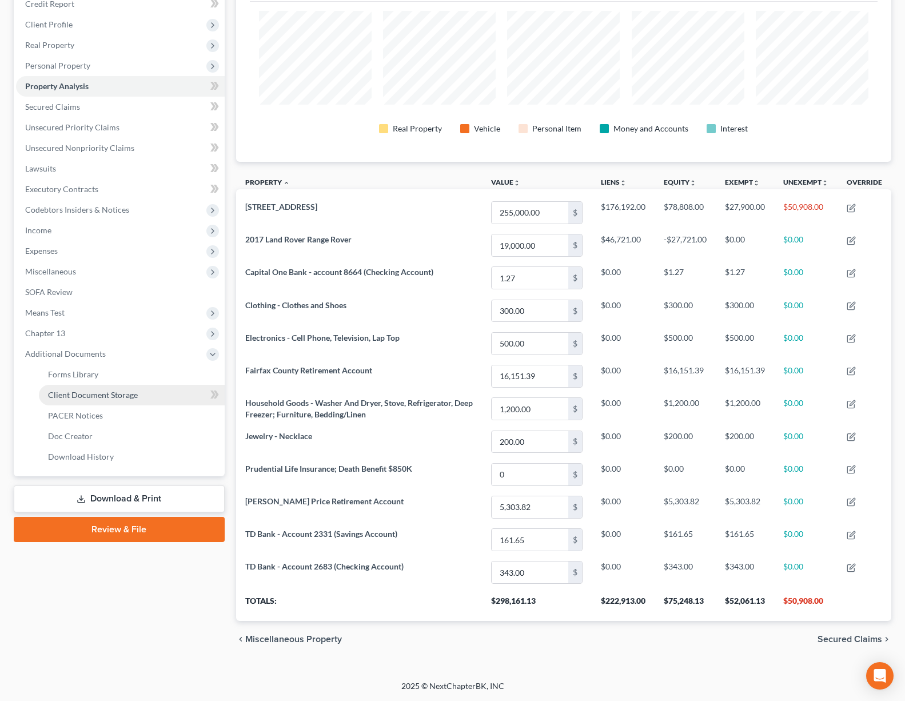
click at [127, 397] on span "Client Document Storage" at bounding box center [93, 395] width 90 height 10
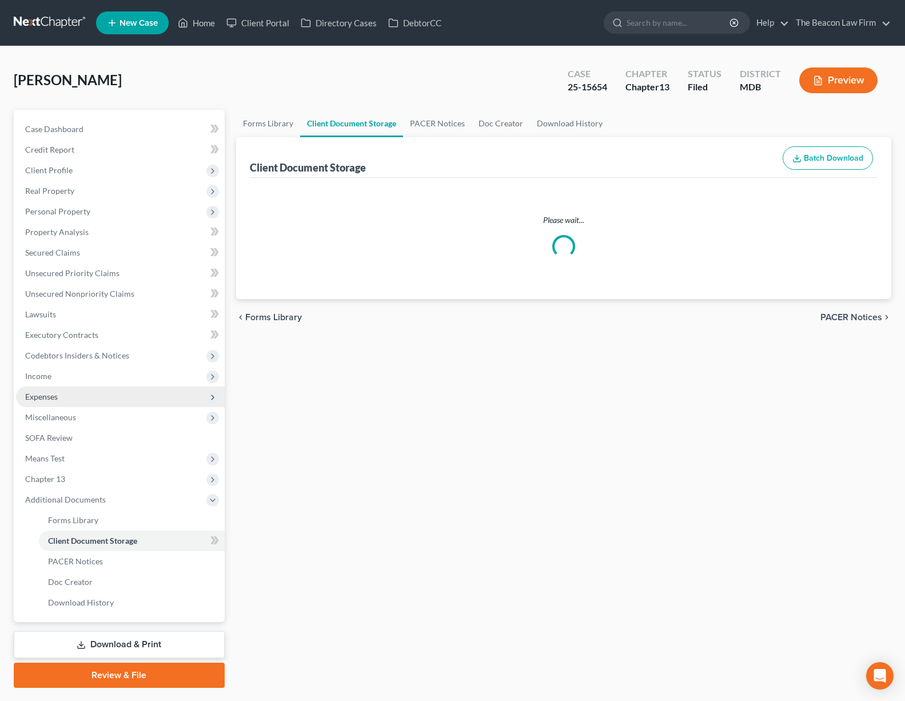
select select "14"
select select "25"
select select "36"
select select "23"
select select "27"
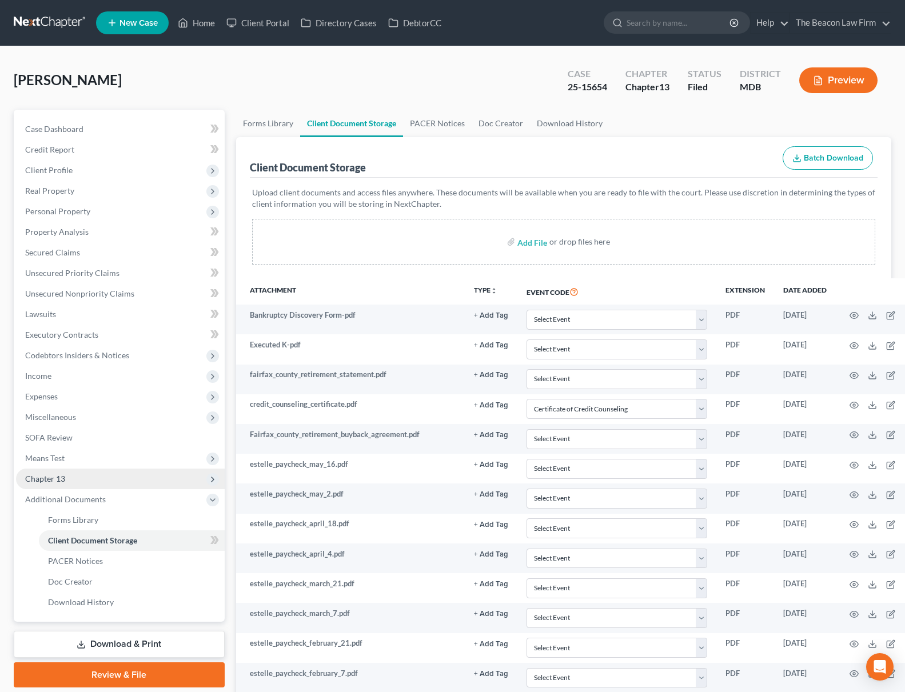
click at [95, 476] on span "Chapter 13" at bounding box center [120, 479] width 209 height 21
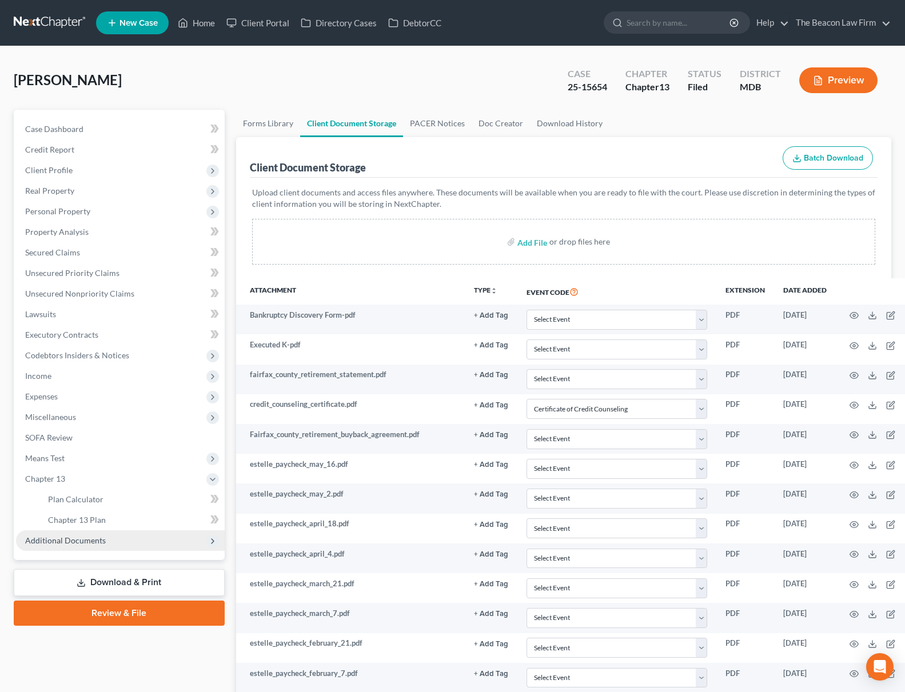
click at [98, 548] on span "Additional Documents" at bounding box center [120, 541] width 209 height 21
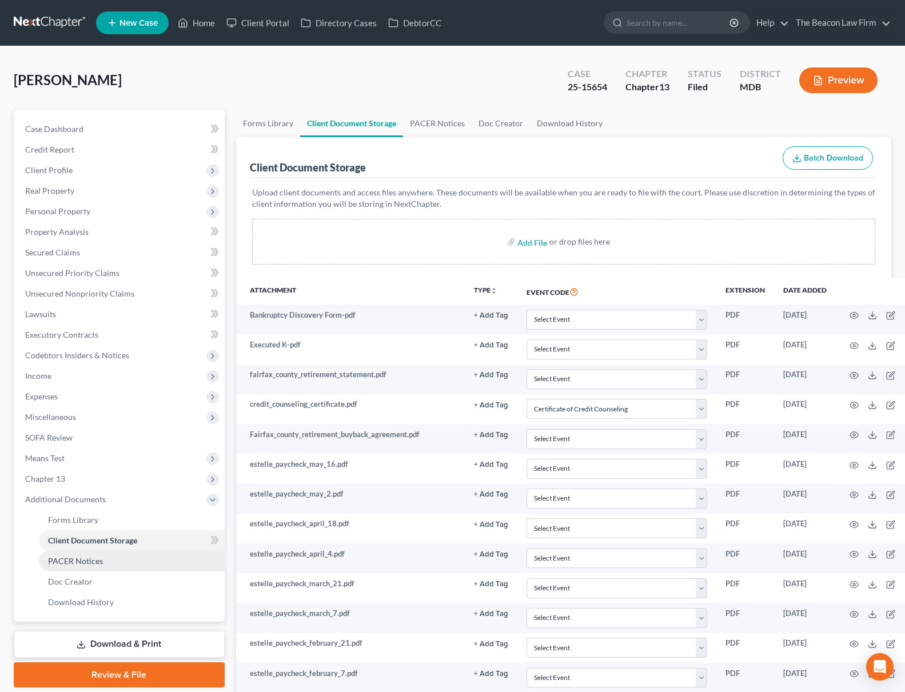
click at [69, 564] on span "PACER Notices" at bounding box center [75, 561] width 55 height 10
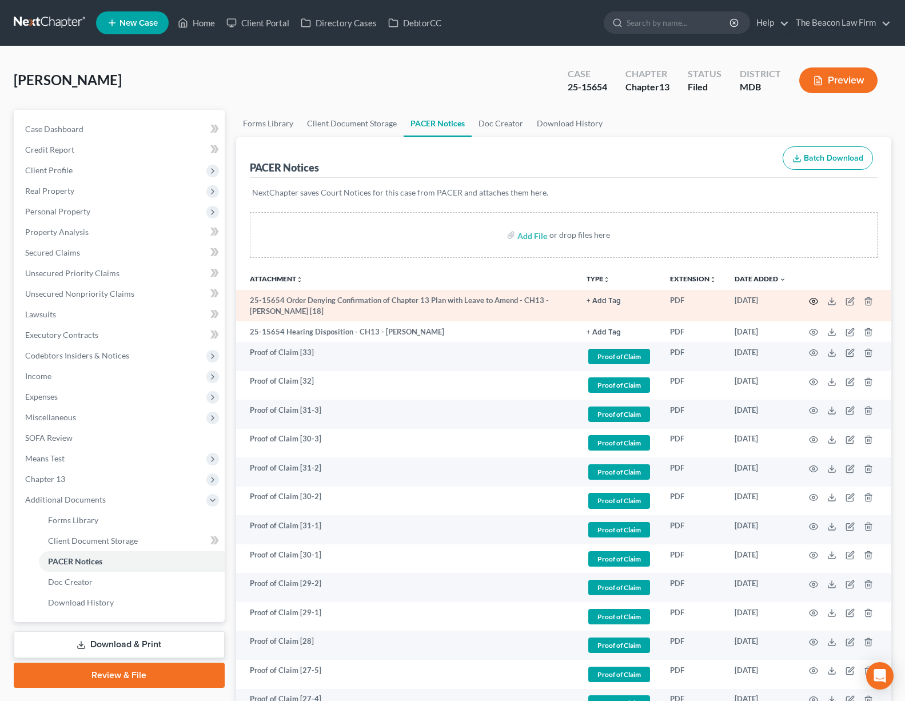
click at [815, 302] on icon "button" at bounding box center [813, 301] width 9 height 9
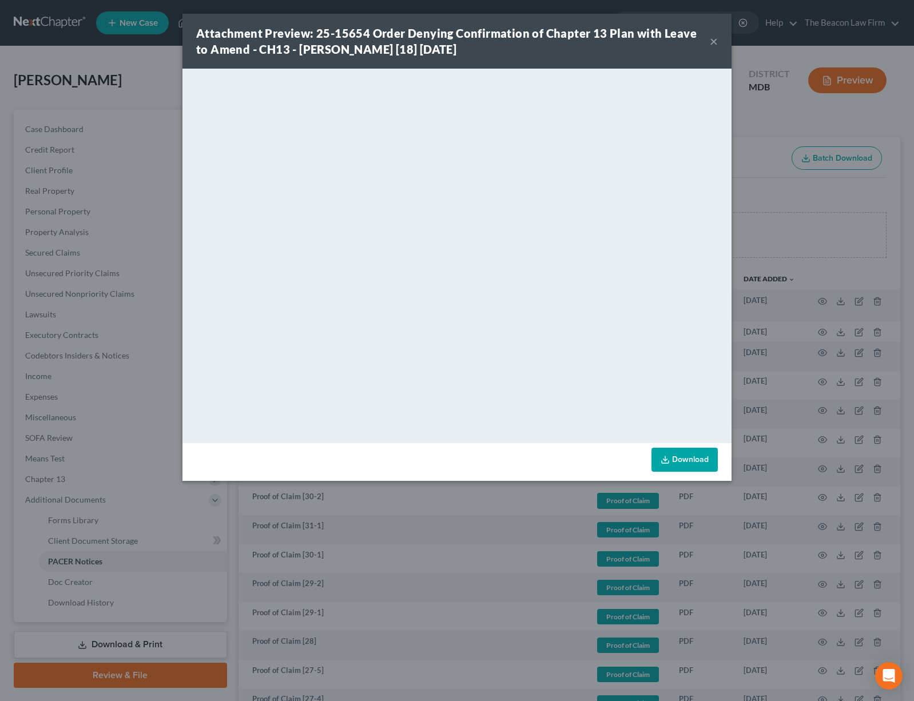
click at [713, 39] on button "×" at bounding box center [714, 41] width 8 height 14
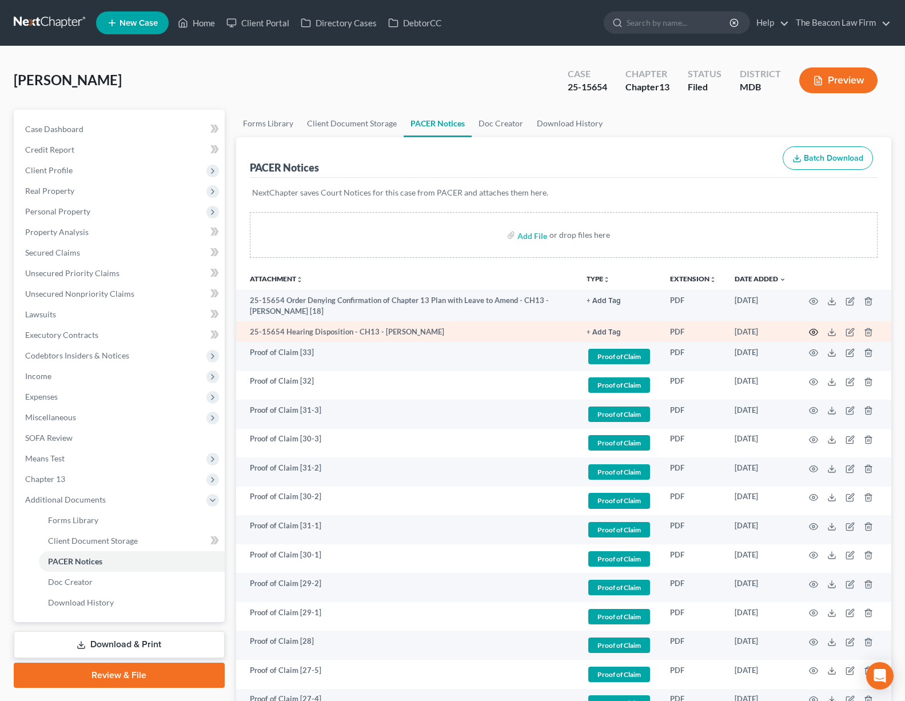
click at [811, 332] on icon "button" at bounding box center [813, 332] width 9 height 9
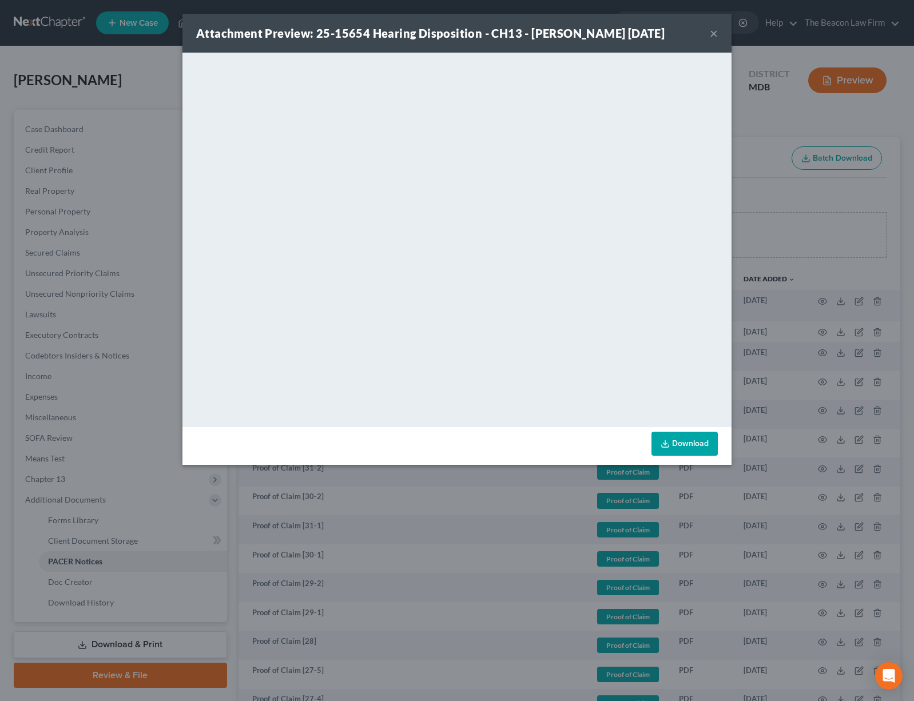
click at [714, 33] on button "×" at bounding box center [714, 33] width 8 height 14
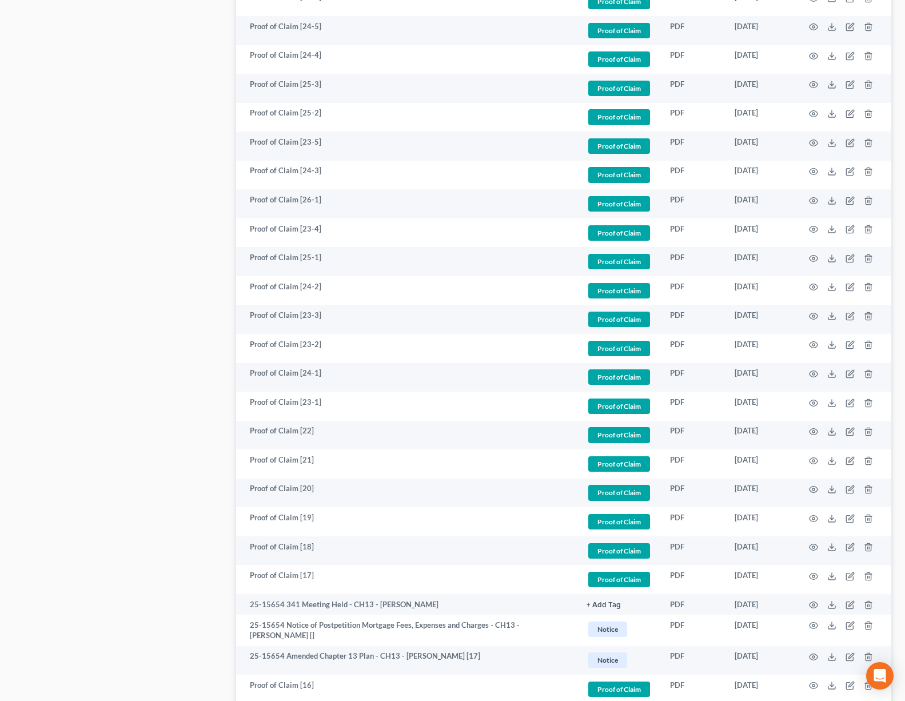
scroll to position [1285, 0]
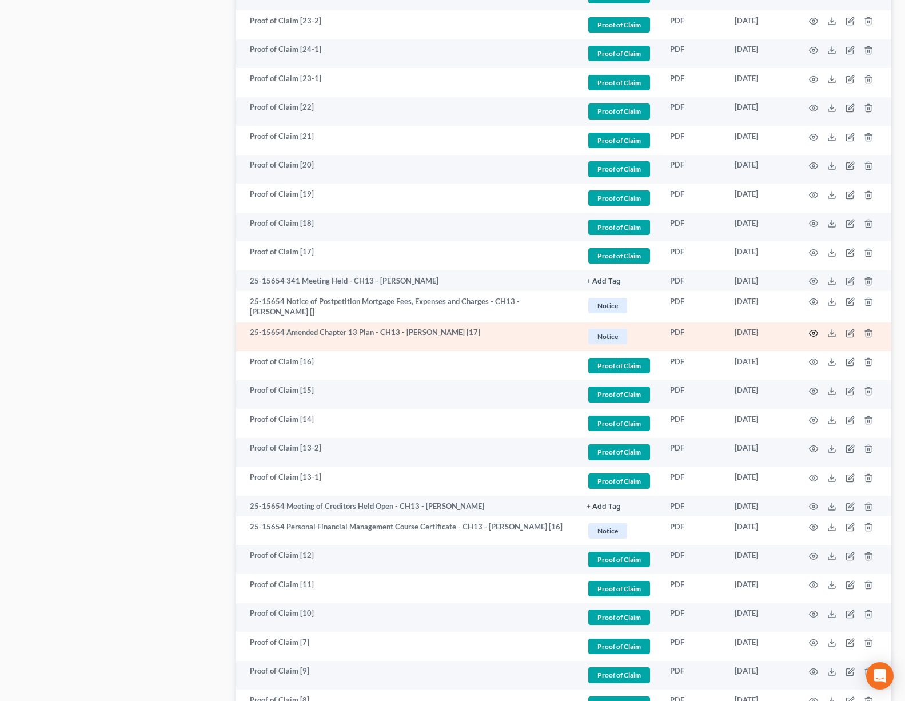
click at [812, 332] on circle "button" at bounding box center [813, 333] width 2 height 2
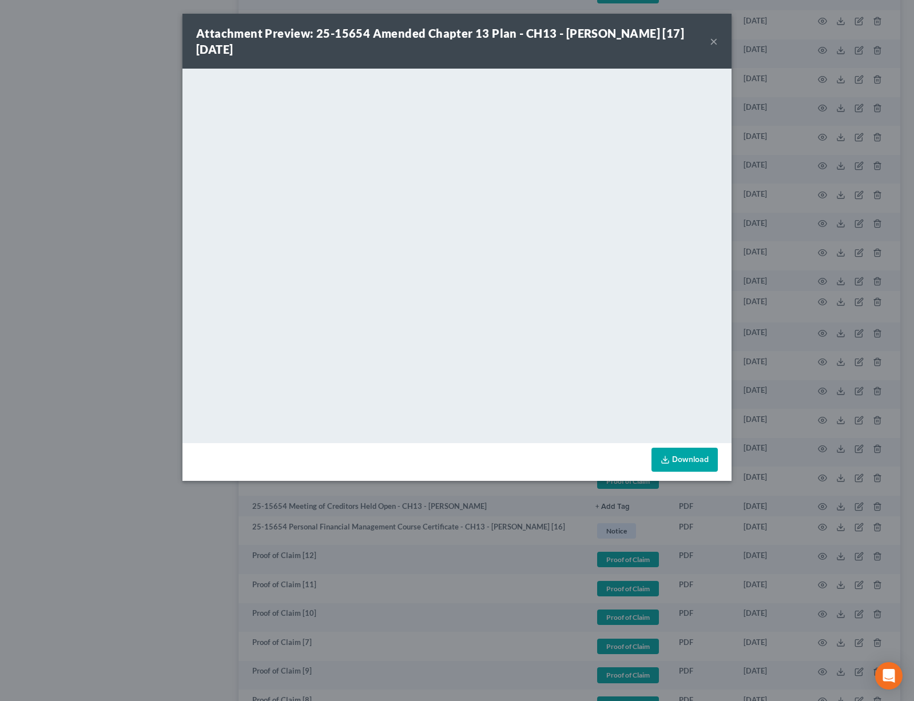
click at [709, 42] on div "Attachment Preview: 25-15654 Amended Chapter 13 Plan - CH13 - [PERSON_NAME] [17…" at bounding box center [456, 41] width 549 height 55
click at [719, 43] on div "Attachment Preview: 25-15654 Amended Chapter 13 Plan - CH13 - [PERSON_NAME] [17…" at bounding box center [456, 41] width 549 height 55
click at [713, 42] on button "×" at bounding box center [714, 41] width 8 height 14
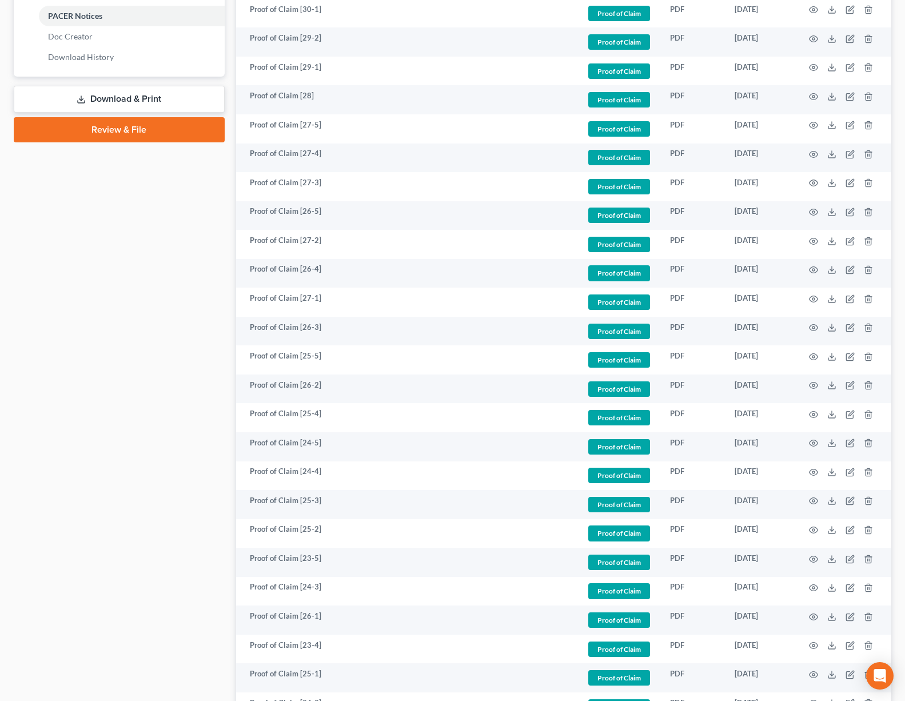
scroll to position [0, 0]
